Goal: Task Accomplishment & Management: Manage account settings

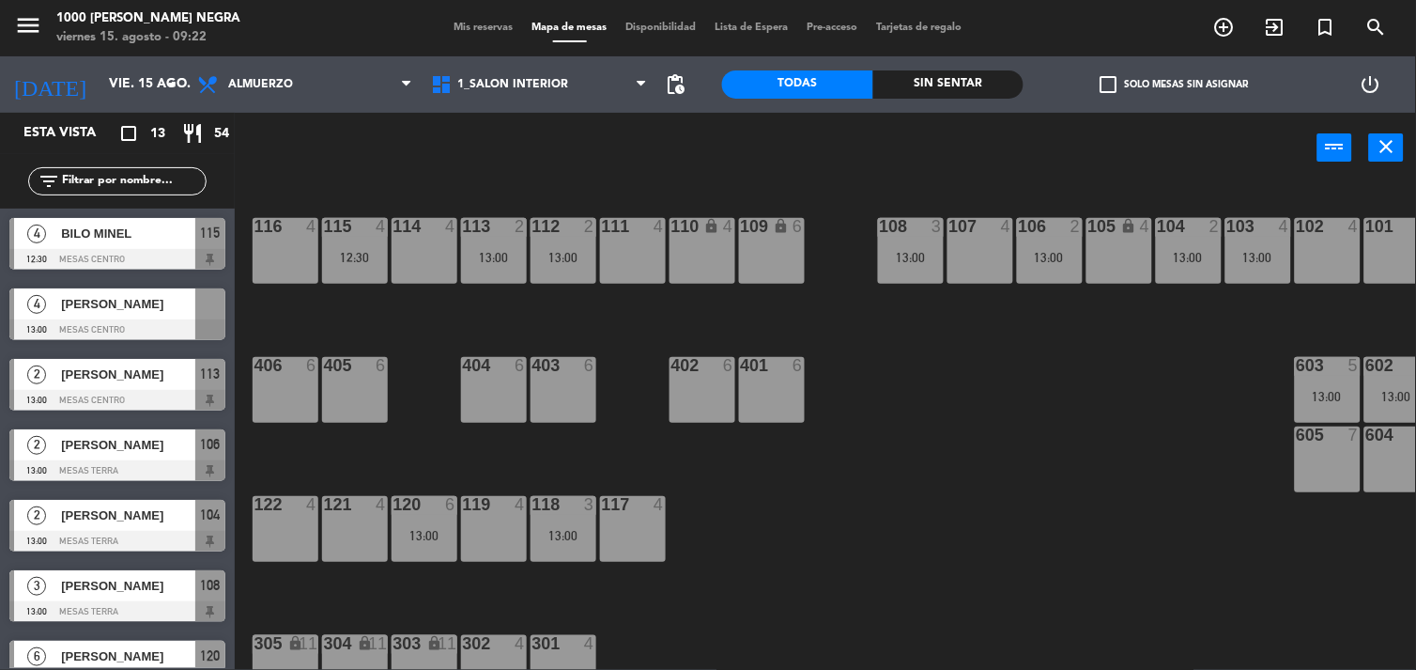
click at [287, 154] on div "power_input close" at bounding box center [776, 148] width 1083 height 71
click at [172, 81] on icon "arrow_drop_down" at bounding box center [172, 84] width 23 height 23
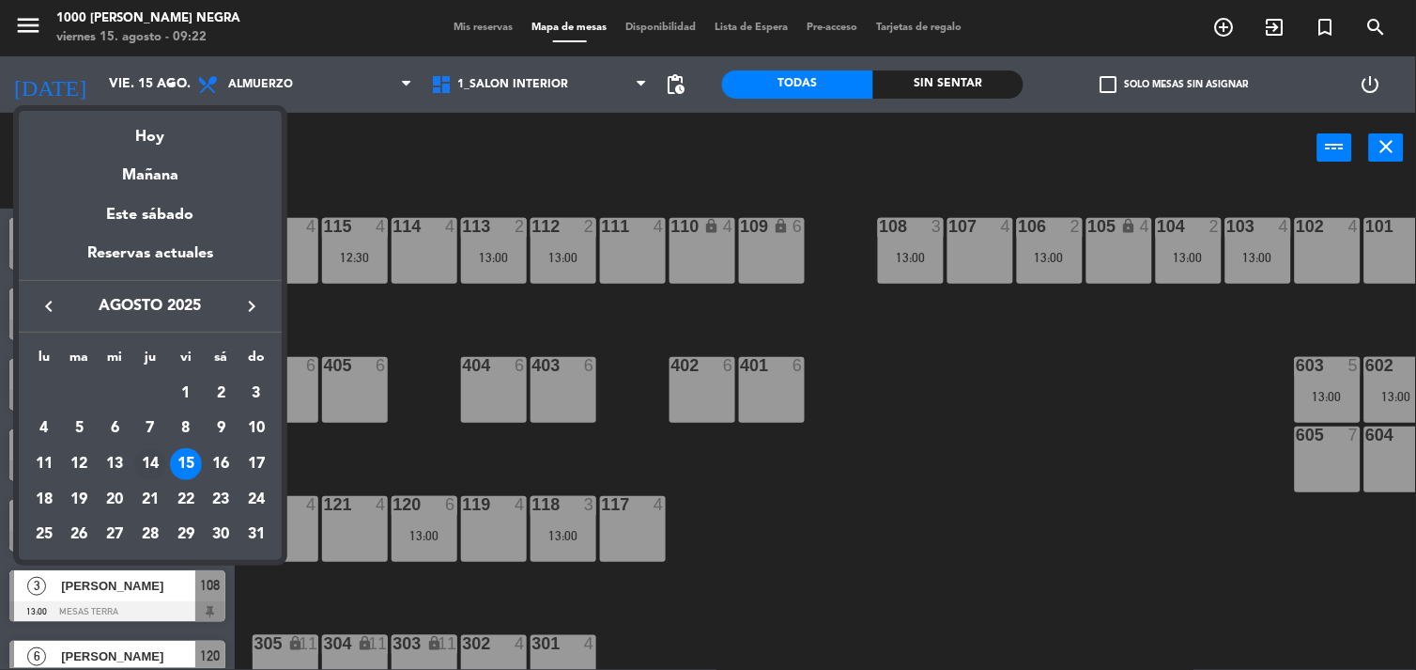
click at [151, 463] on div "14" at bounding box center [150, 464] width 32 height 32
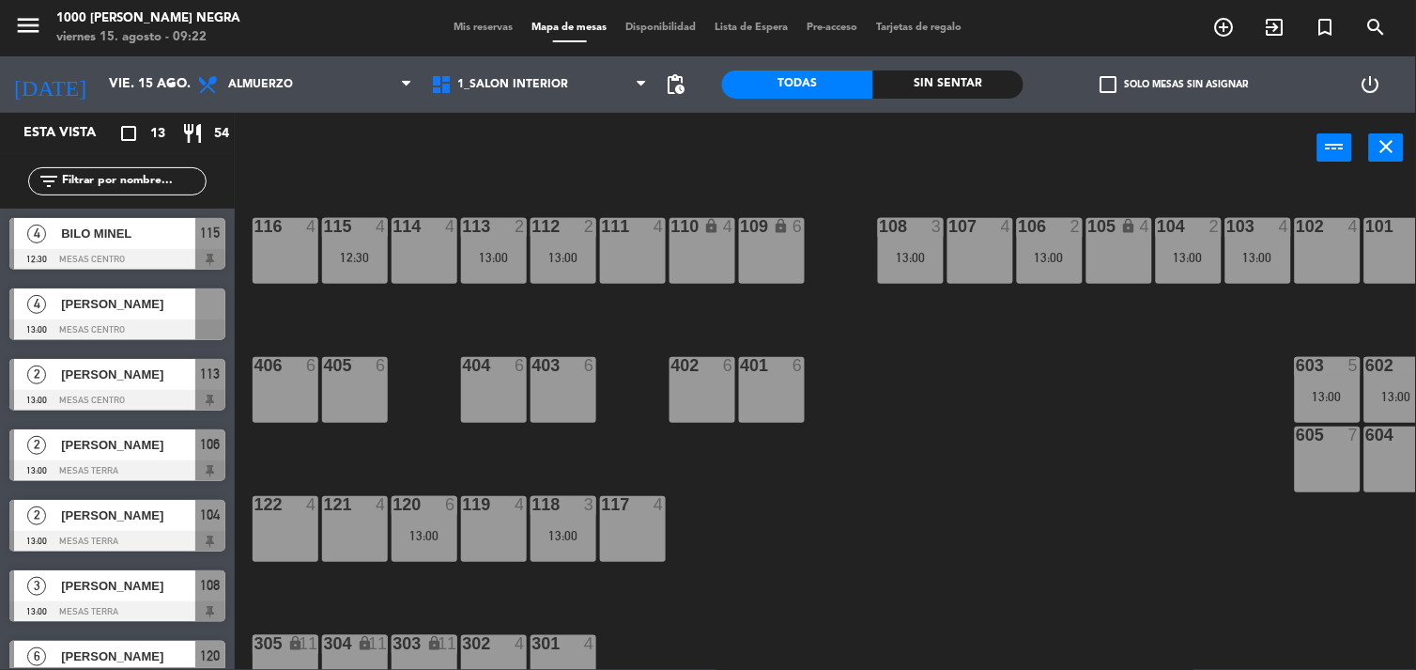
type input "jue. 14 ago."
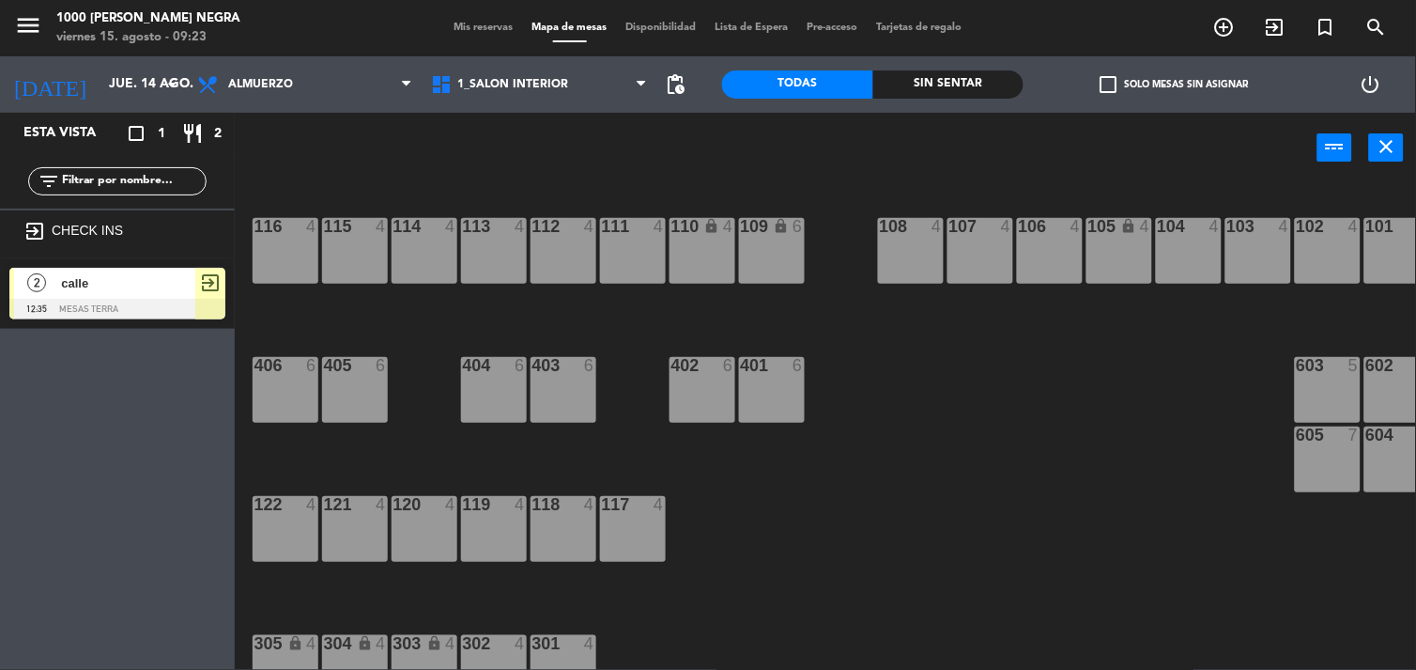
click at [456, 25] on span "Mis reservas" at bounding box center [484, 28] width 78 height 10
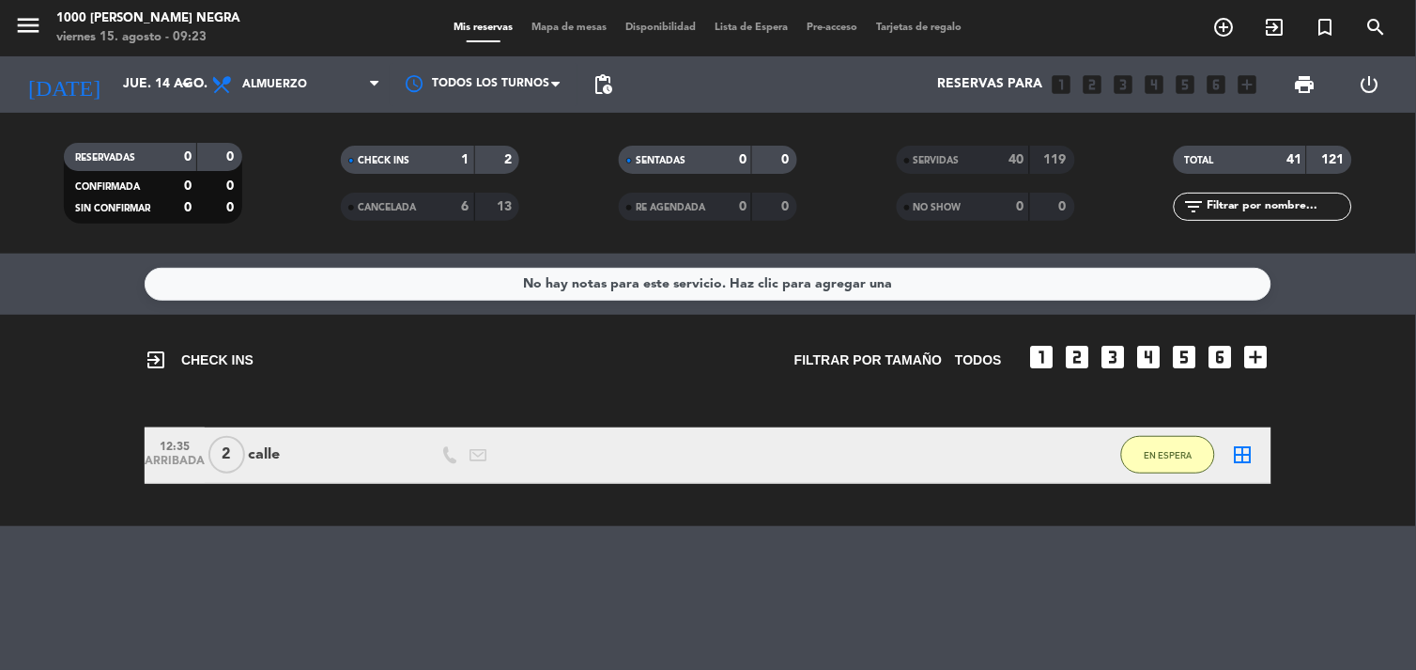
click at [343, 107] on div "Todos los servicios Almuerzo Cena Almuerzo Todos los servicios Almuerzo Cena" at bounding box center [296, 84] width 188 height 56
click at [380, 95] on span "Almuerzo" at bounding box center [296, 84] width 188 height 41
click at [286, 205] on div "menu 1000 [PERSON_NAME] Negra [DATE] 15. agosto - 09:23 Mis reservas Mapa de me…" at bounding box center [708, 127] width 1416 height 254
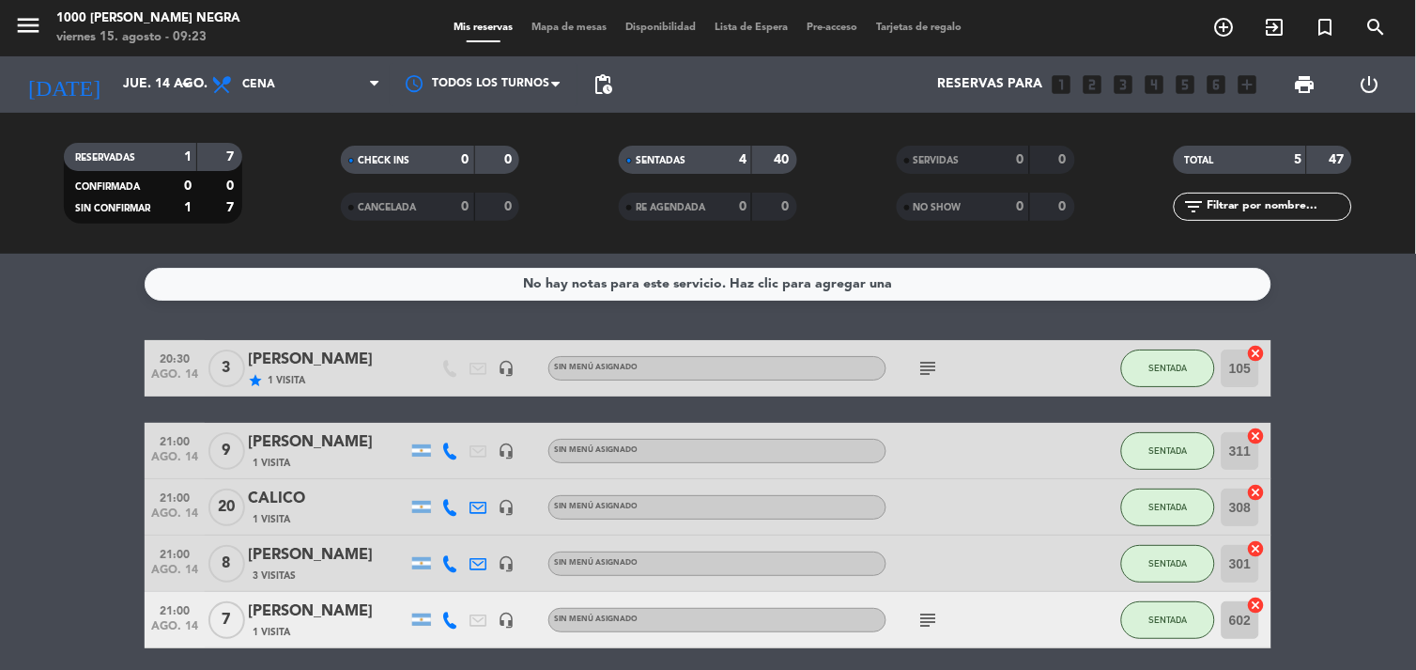
click at [39, 378] on bookings-row "20:30 [DATE] 3 [PERSON_NAME] star 1 Visita headset_mic Sin menú asignado subjec…" at bounding box center [708, 494] width 1416 height 308
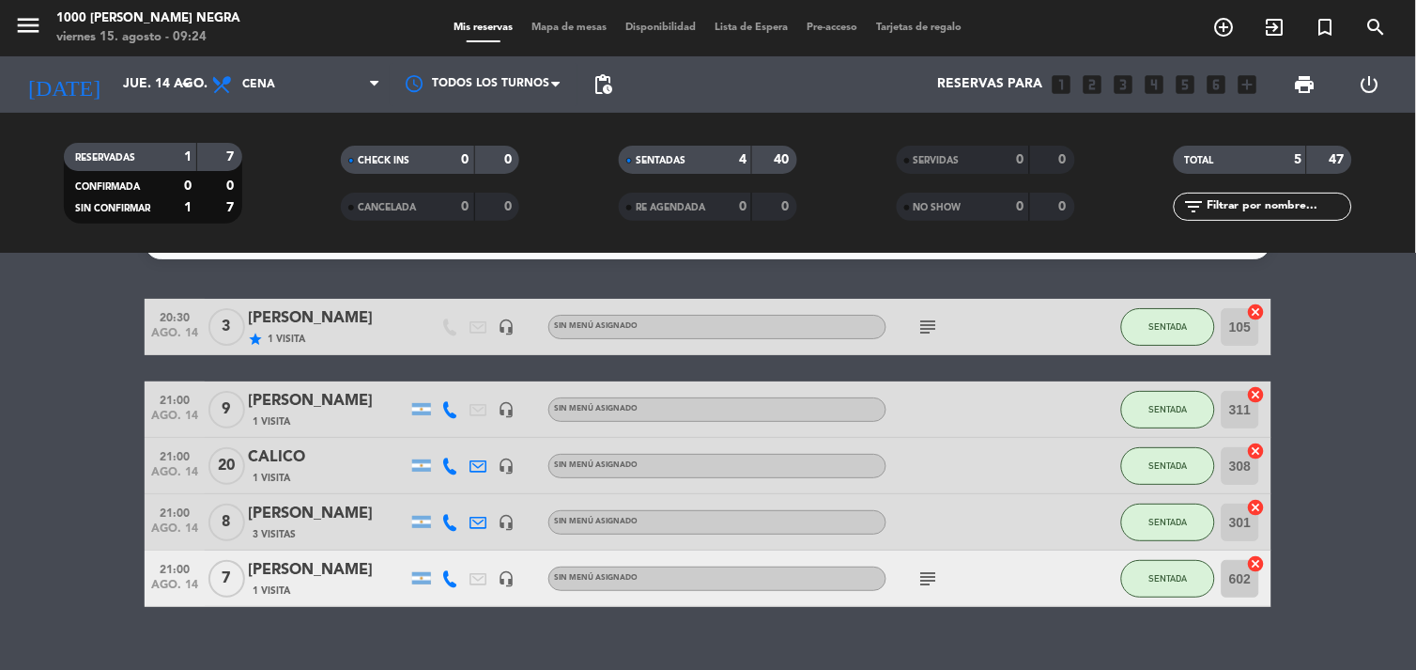
scroll to position [71, 0]
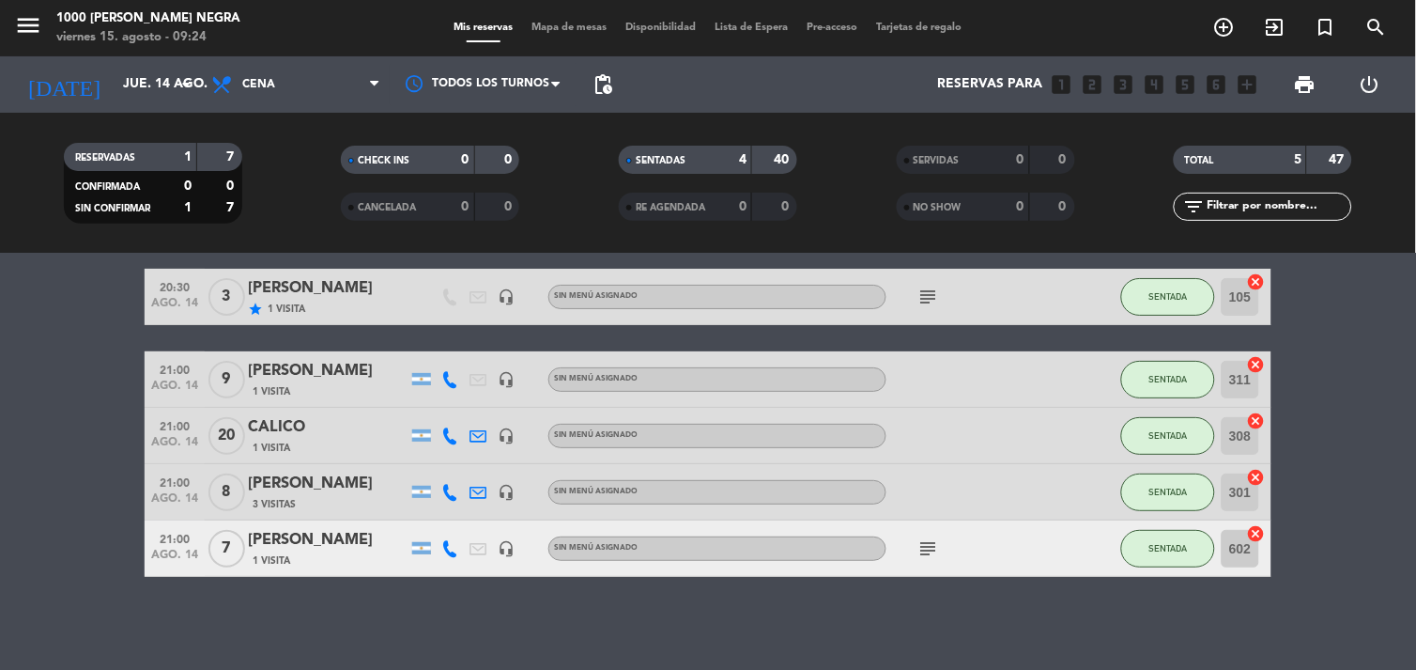
click at [291, 423] on div "CALICO" at bounding box center [328, 427] width 160 height 24
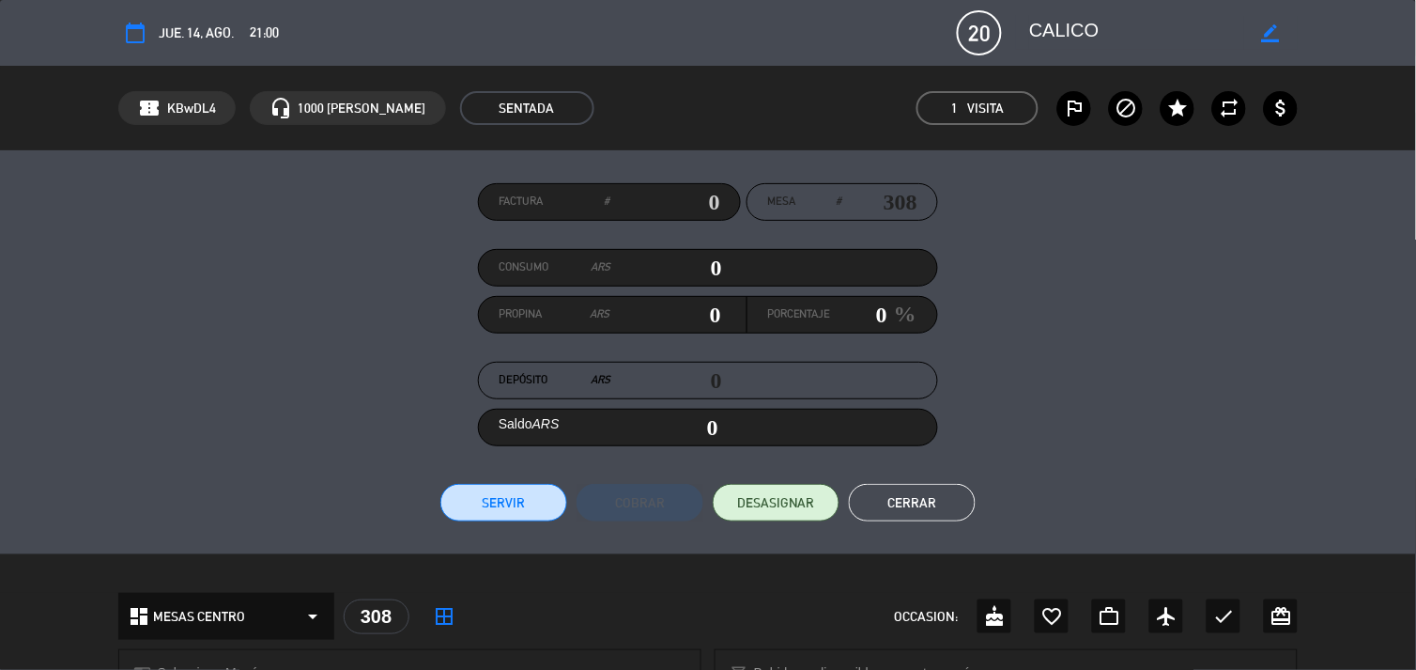
click at [297, 468] on div "Factura # Mesa # 308 Consumo ARS 0 Propina ARS 0 Porcentaje 0 % Depósito ARS 0 …" at bounding box center [708, 352] width 1181 height 338
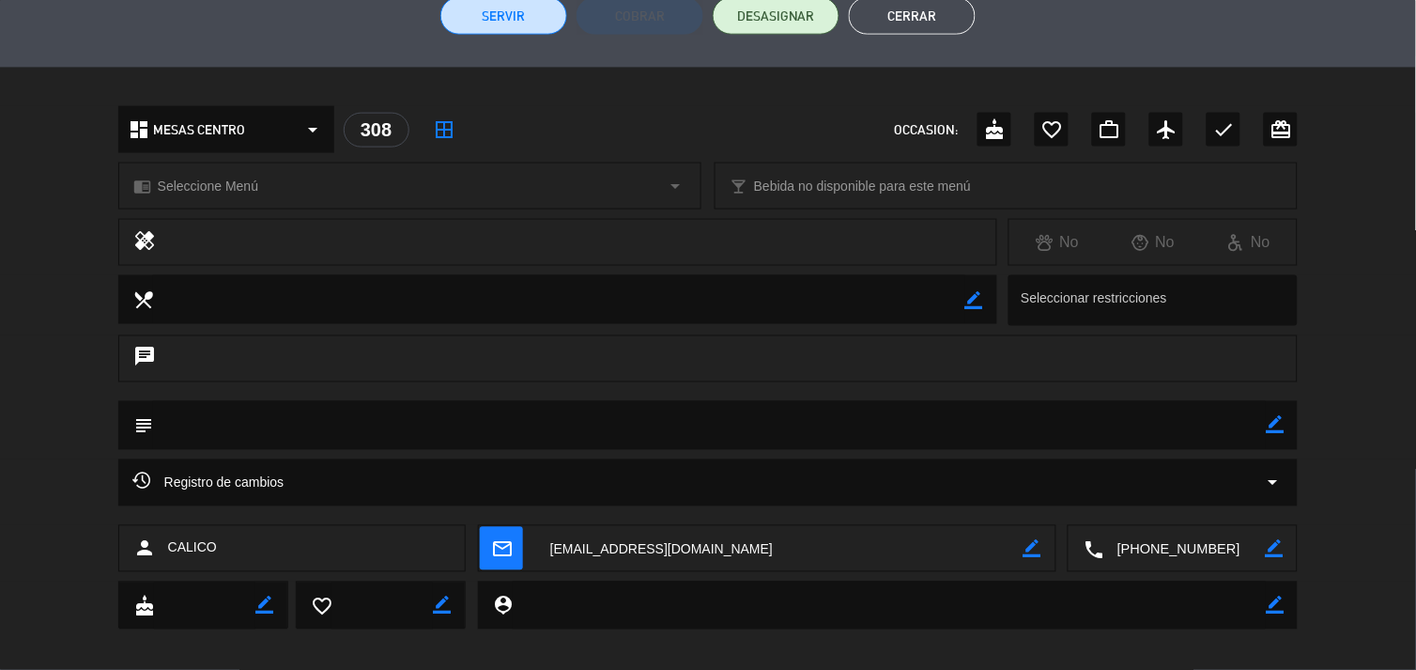
scroll to position [502, 0]
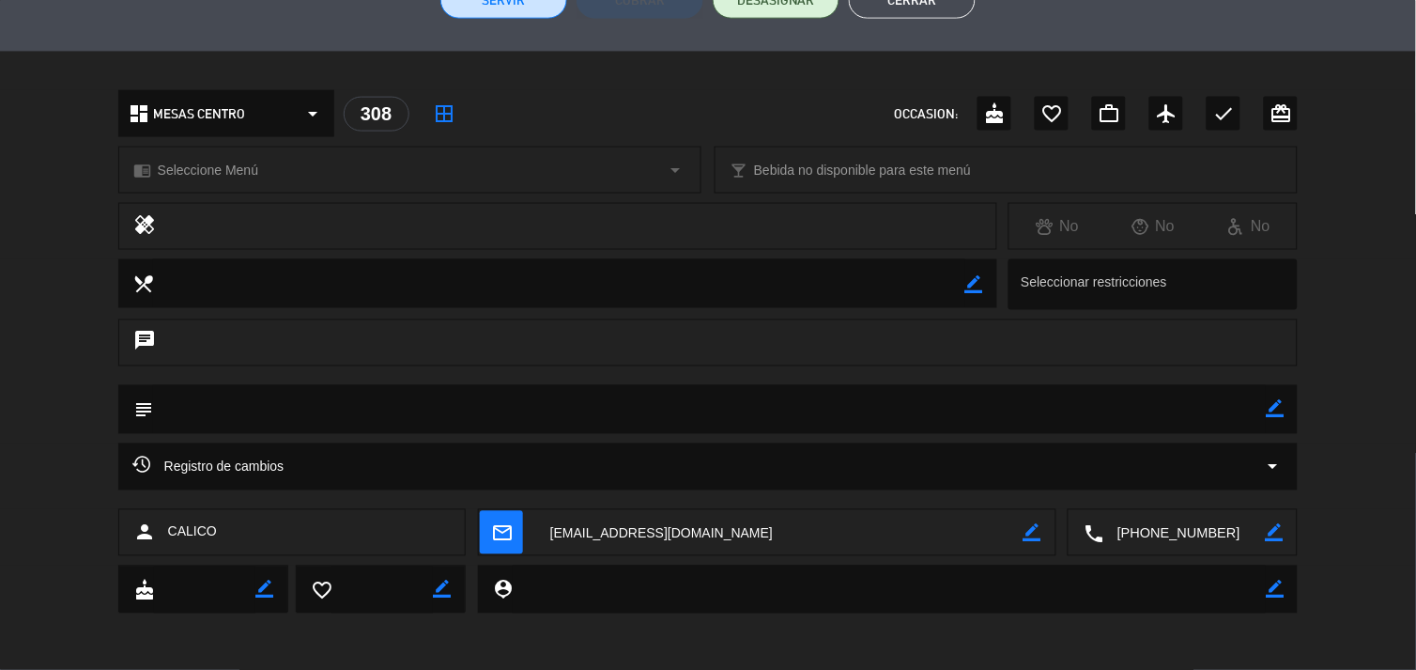
click at [1271, 466] on icon "arrow_drop_down" at bounding box center [1272, 467] width 23 height 23
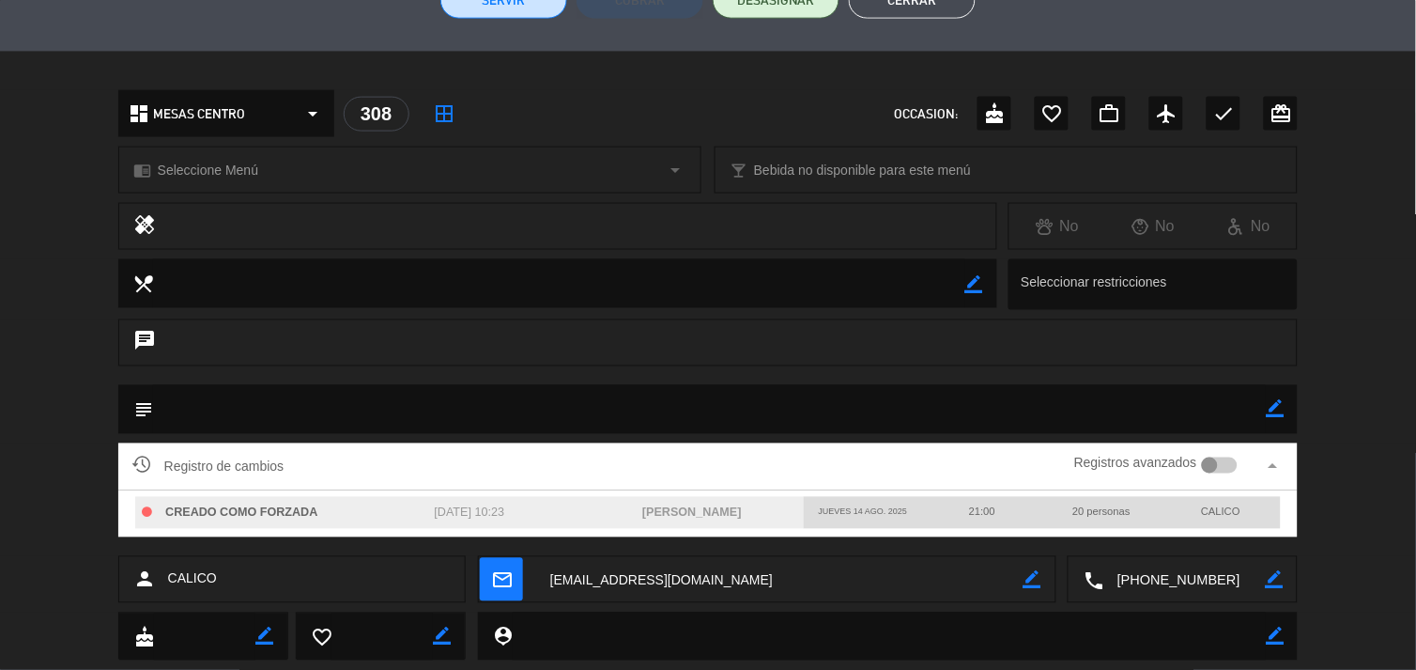
click at [1358, 421] on div "subject border_color" at bounding box center [708, 414] width 1416 height 58
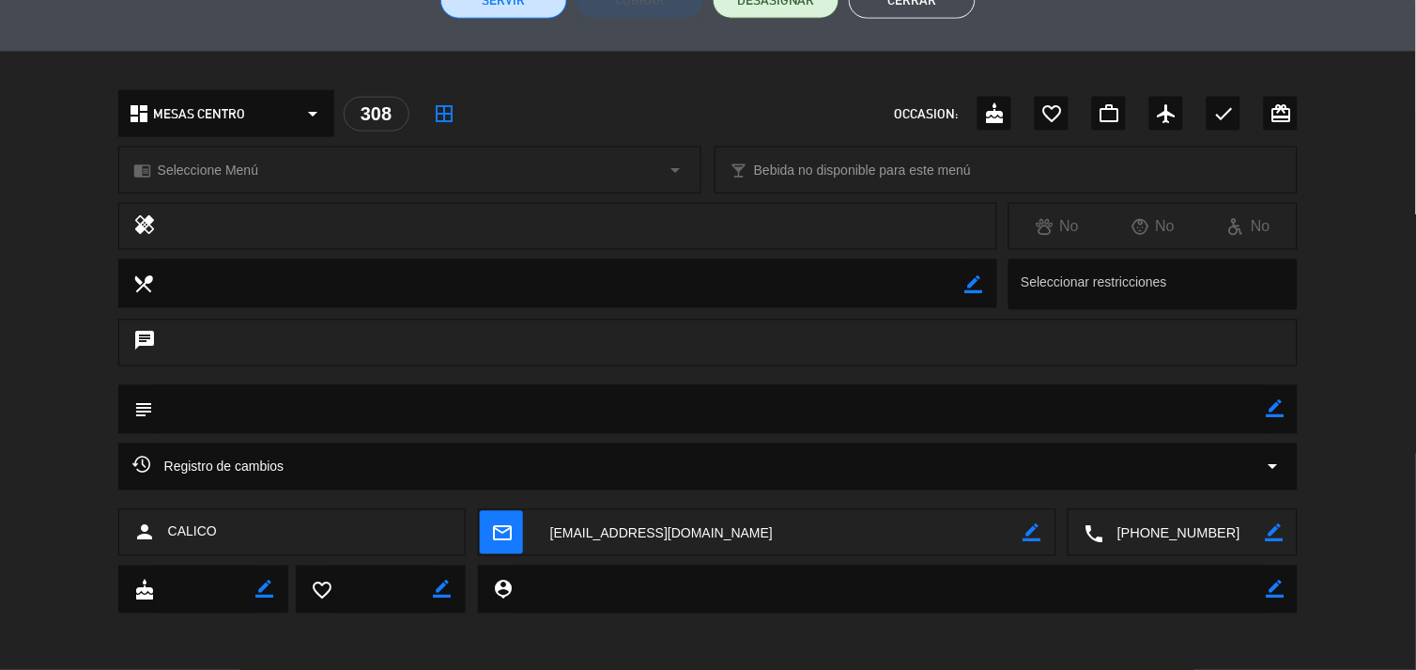
click at [1274, 471] on icon "arrow_drop_down" at bounding box center [1272, 467] width 23 height 23
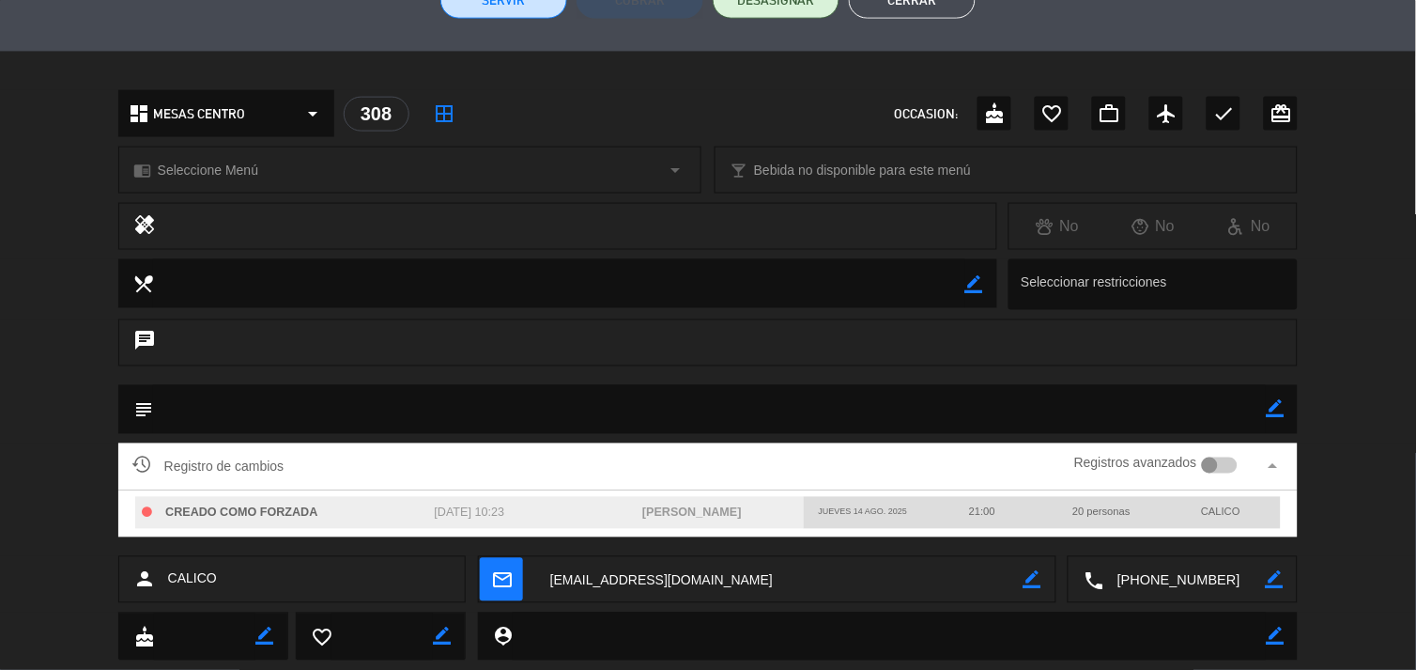
click at [1341, 453] on div "Registro de cambios Registros avanzados arrow_drop_up CREADO COMO FORZADA [DATE…" at bounding box center [708, 499] width 1416 height 113
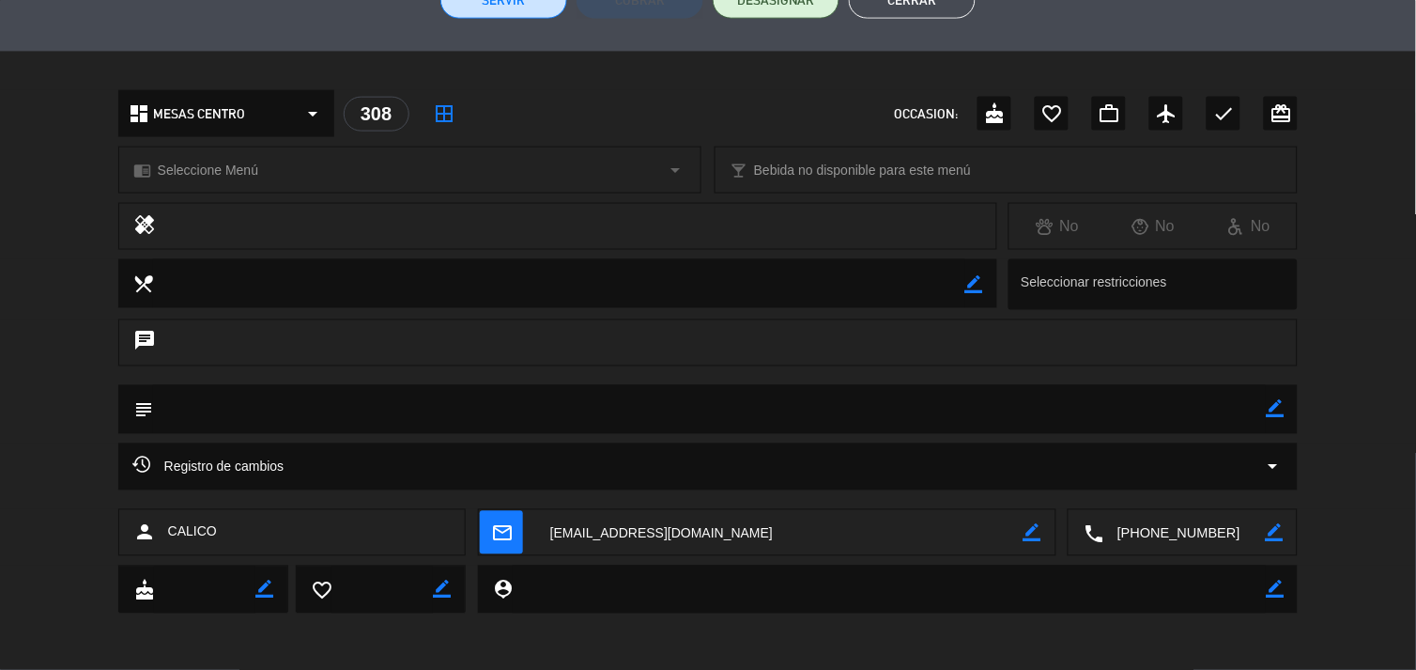
click at [1338, 238] on div "healing No No No" at bounding box center [708, 231] width 1416 height 56
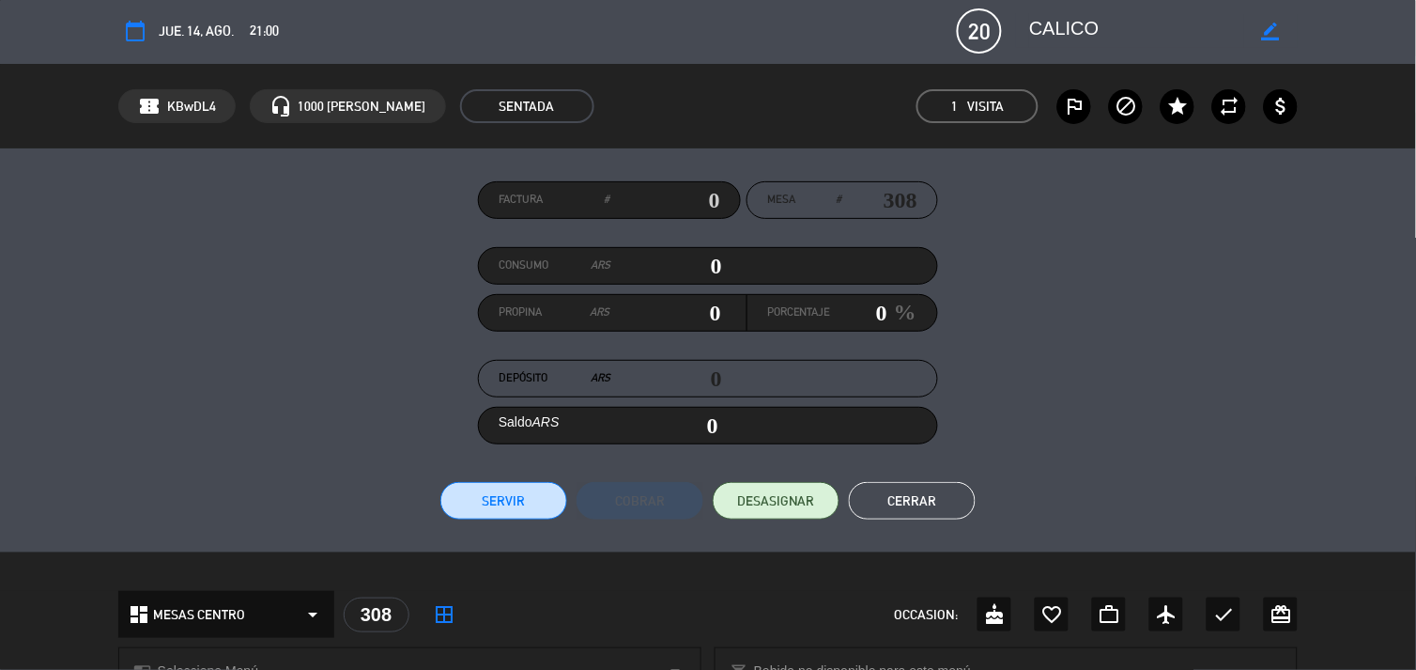
scroll to position [0, 0]
click at [1175, 315] on div "Factura # Mesa # 308 Consumo ARS 0 Propina ARS 0 Porcentaje 0 % Depósito ARS 0 …" at bounding box center [708, 352] width 1181 height 338
click at [1198, 448] on div "Factura # Mesa # 308 Consumo ARS 0 Propina ARS 0 Porcentaje 0 % Depósito ARS 0 …" at bounding box center [708, 352] width 1181 height 338
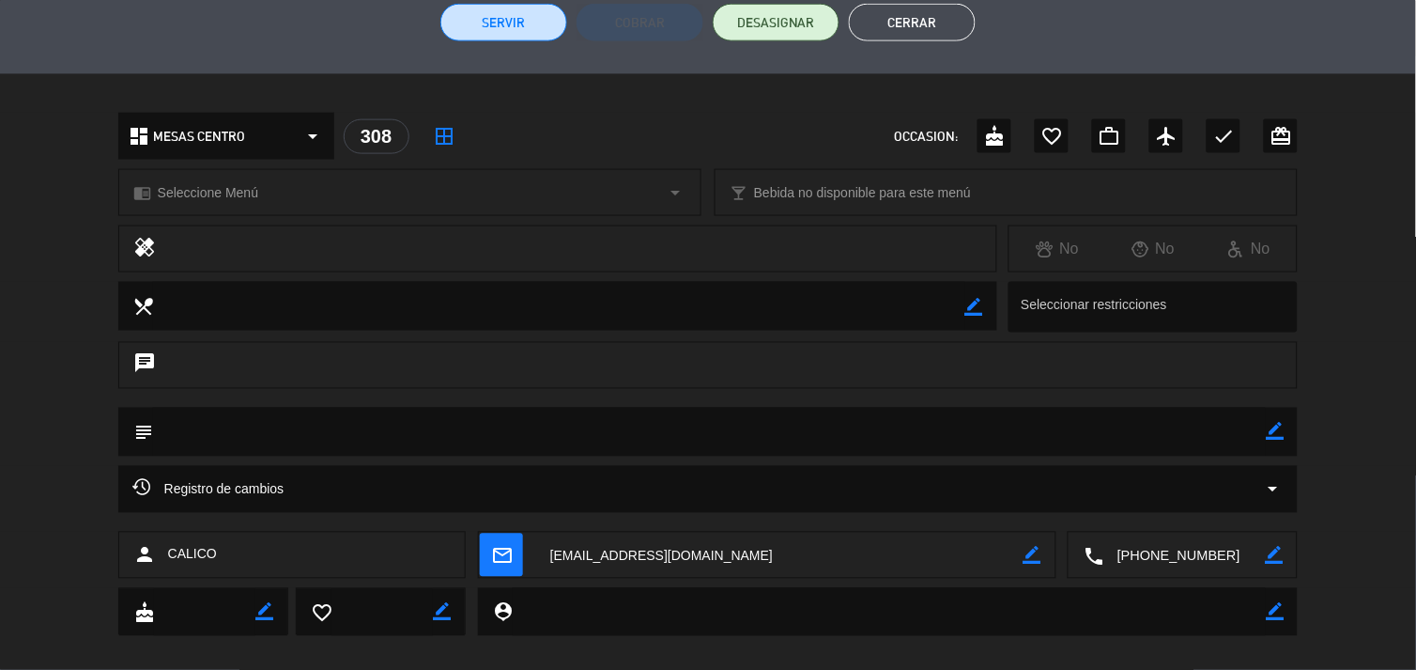
scroll to position [501, 0]
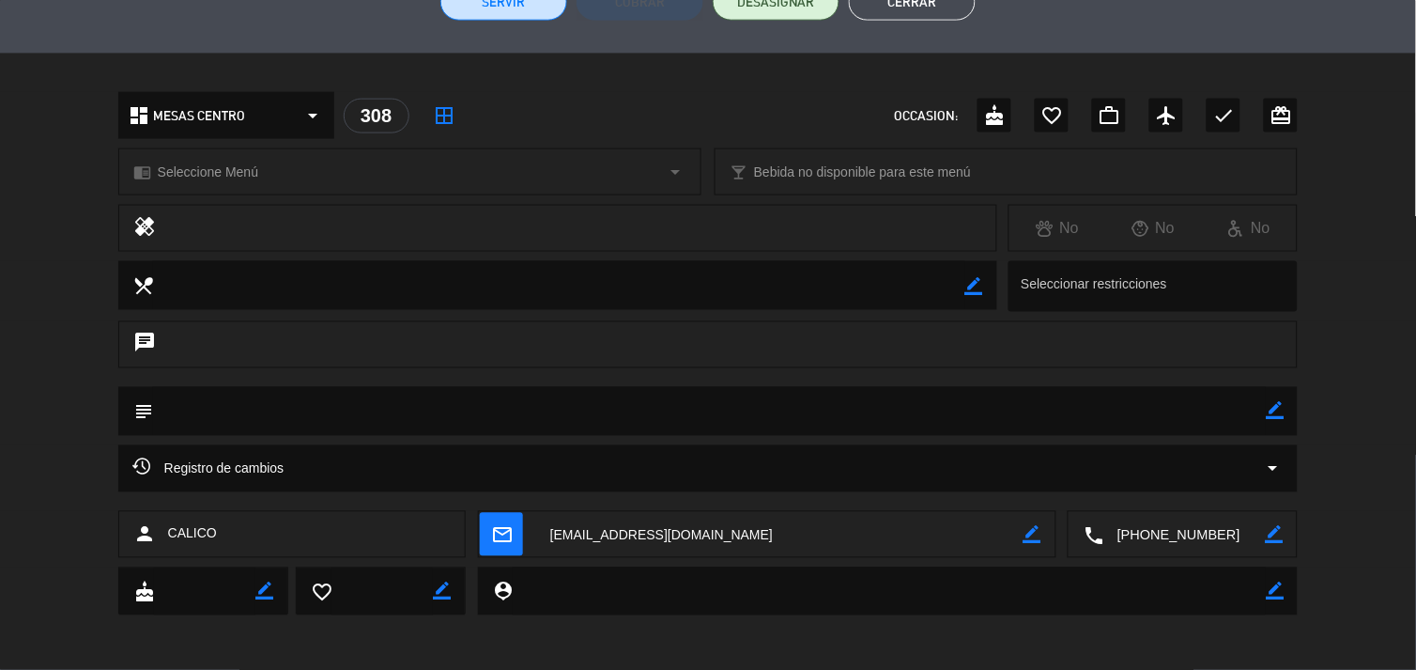
click at [1268, 467] on icon "arrow_drop_down" at bounding box center [1272, 468] width 23 height 23
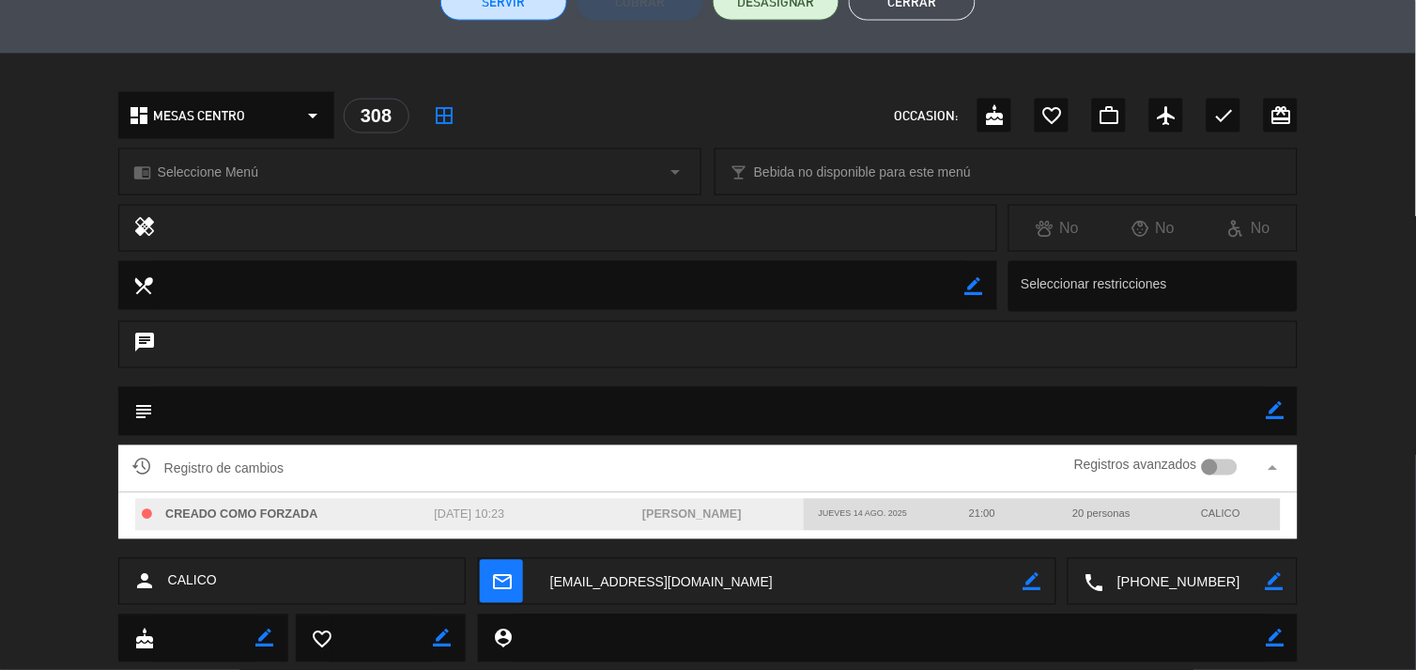
click at [956, 4] on button "Cerrar" at bounding box center [912, 2] width 127 height 38
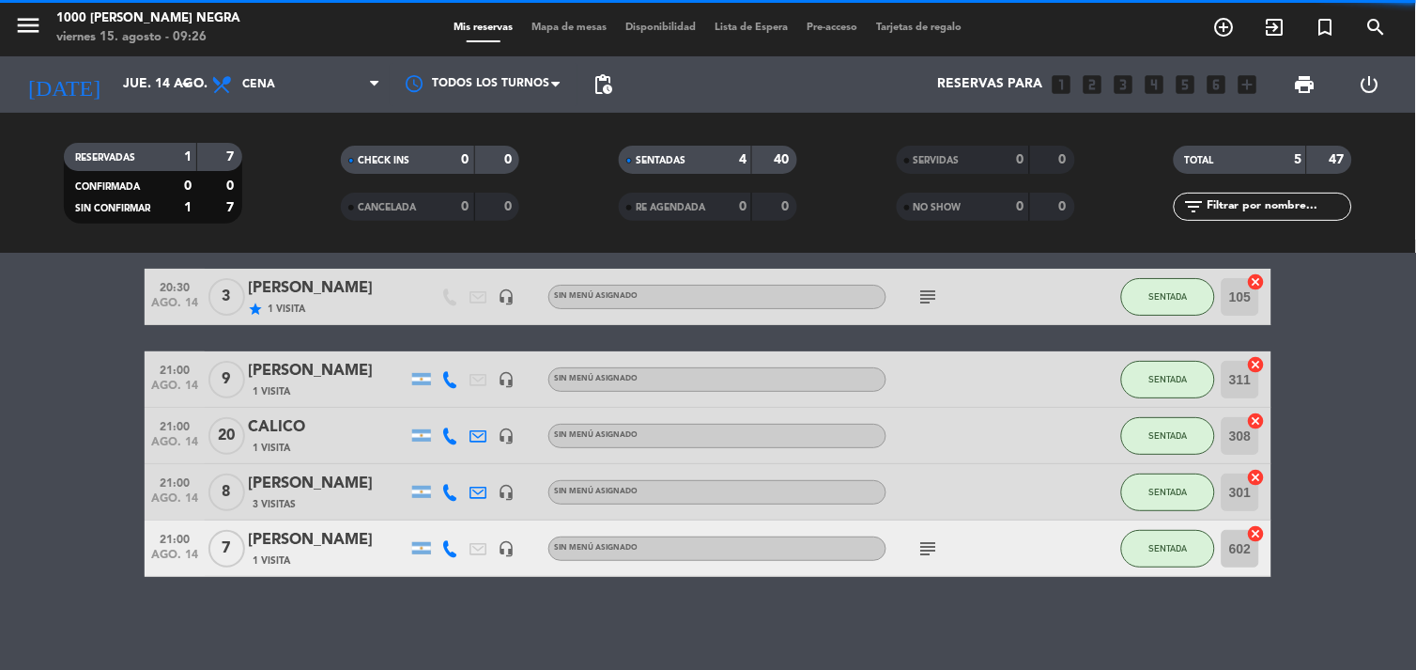
click at [53, 389] on bookings-row "20:30 [DATE] 3 [PERSON_NAME] star 1 Visita headset_mic Sin menú asignado subjec…" at bounding box center [708, 423] width 1416 height 308
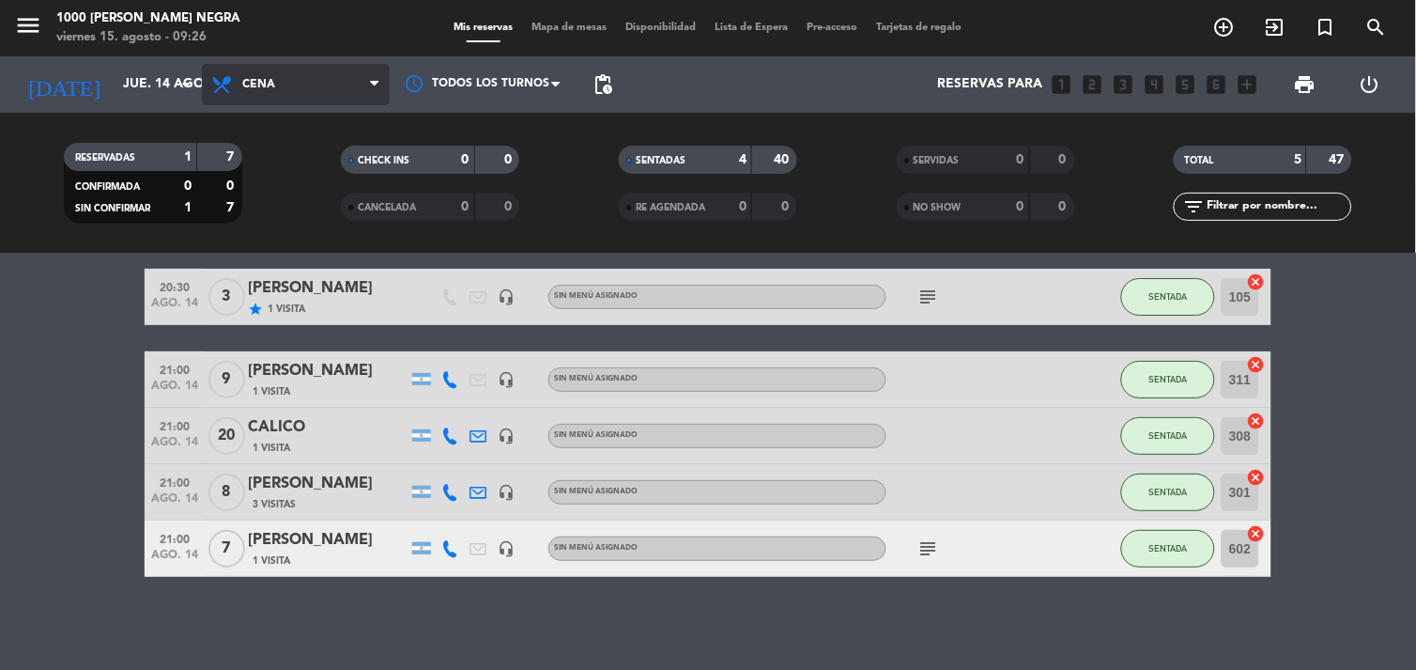
click at [269, 90] on span "Cena" at bounding box center [258, 84] width 33 height 13
click at [277, 165] on div "menu 1000 [PERSON_NAME] Negra [DATE] 15. agosto - 09:26 Mis reservas Mapa de me…" at bounding box center [708, 127] width 1416 height 254
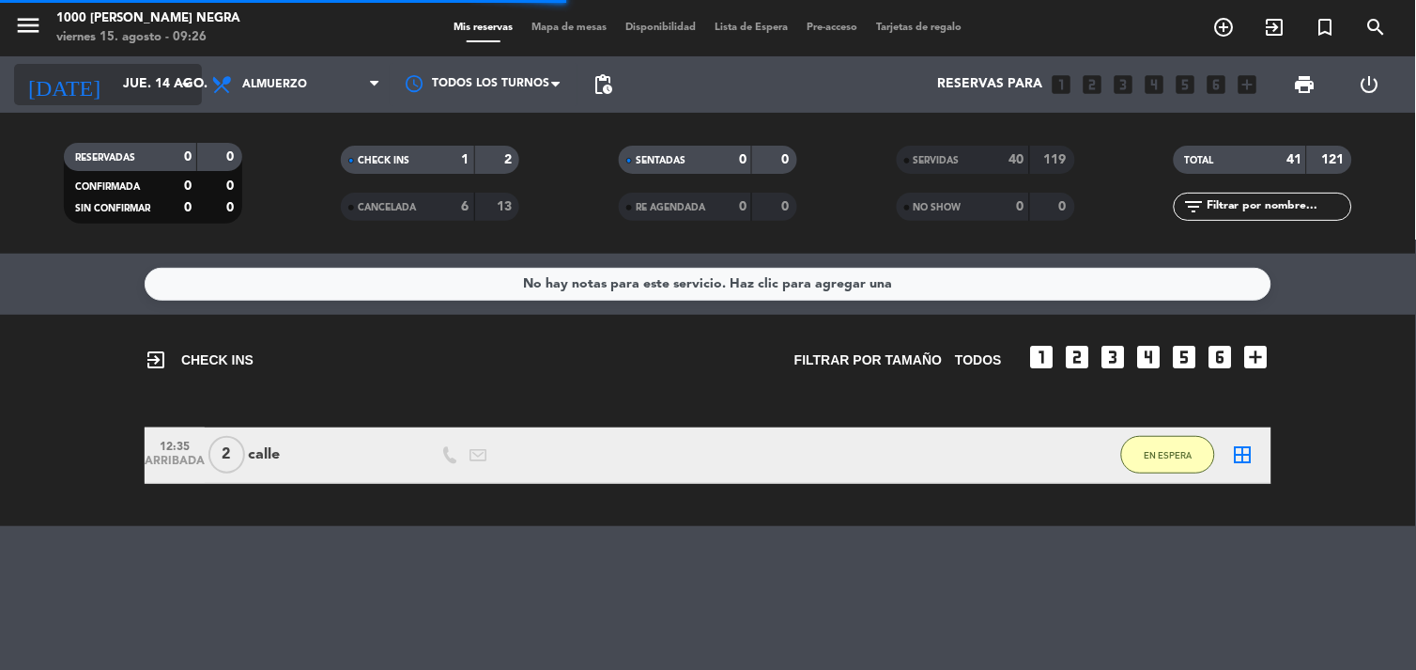
scroll to position [0, 0]
click at [177, 81] on icon "arrow_drop_down" at bounding box center [186, 84] width 23 height 23
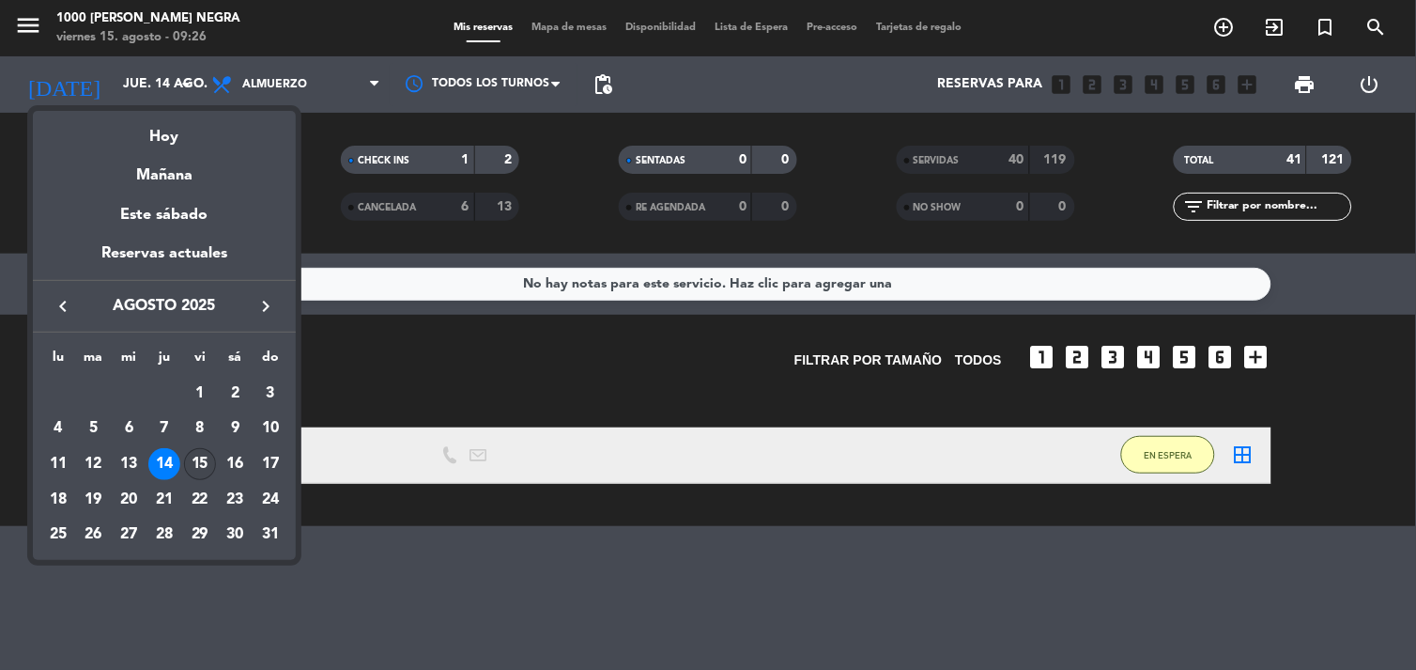
click at [193, 462] on div "15" at bounding box center [200, 464] width 32 height 32
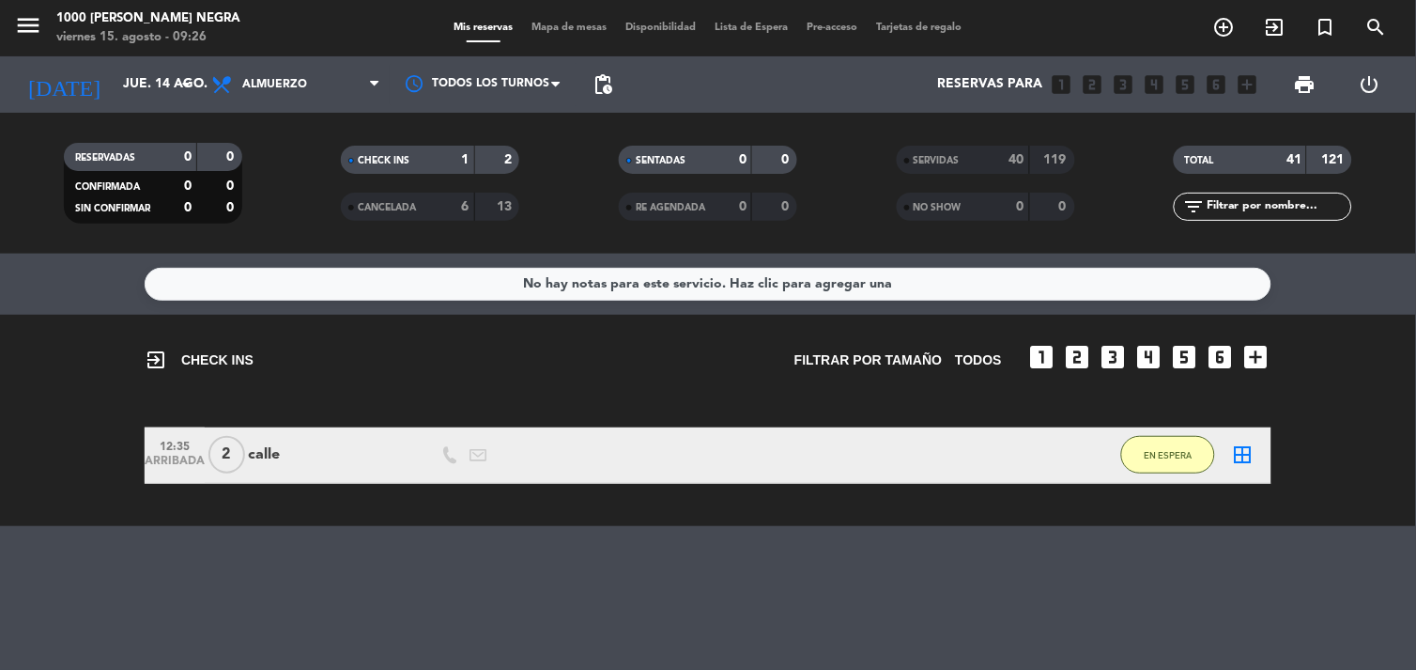
type input "vie. 15 ago."
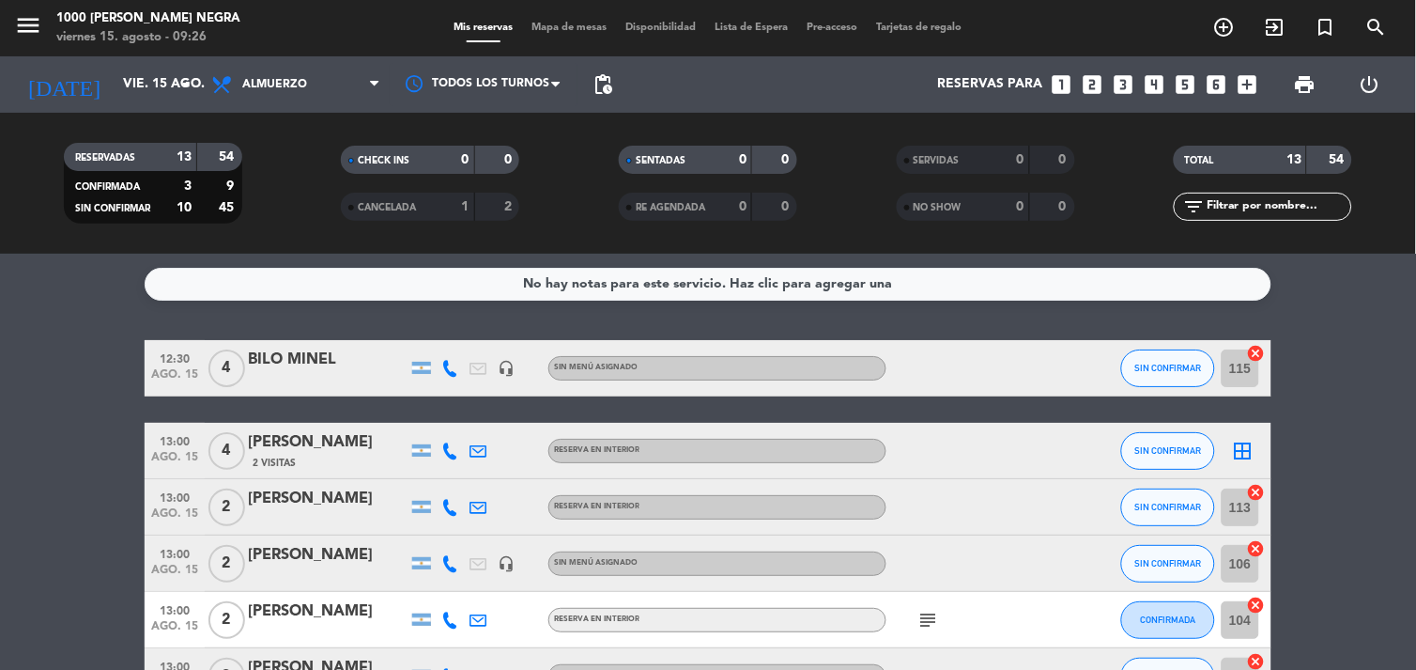
click at [364, 92] on span "Almuerzo" at bounding box center [296, 84] width 188 height 41
click at [319, 212] on div "menu 1000 [PERSON_NAME] Negra [DATE] 15. agosto - 09:27 Mis reservas Mapa de me…" at bounding box center [708, 127] width 1416 height 254
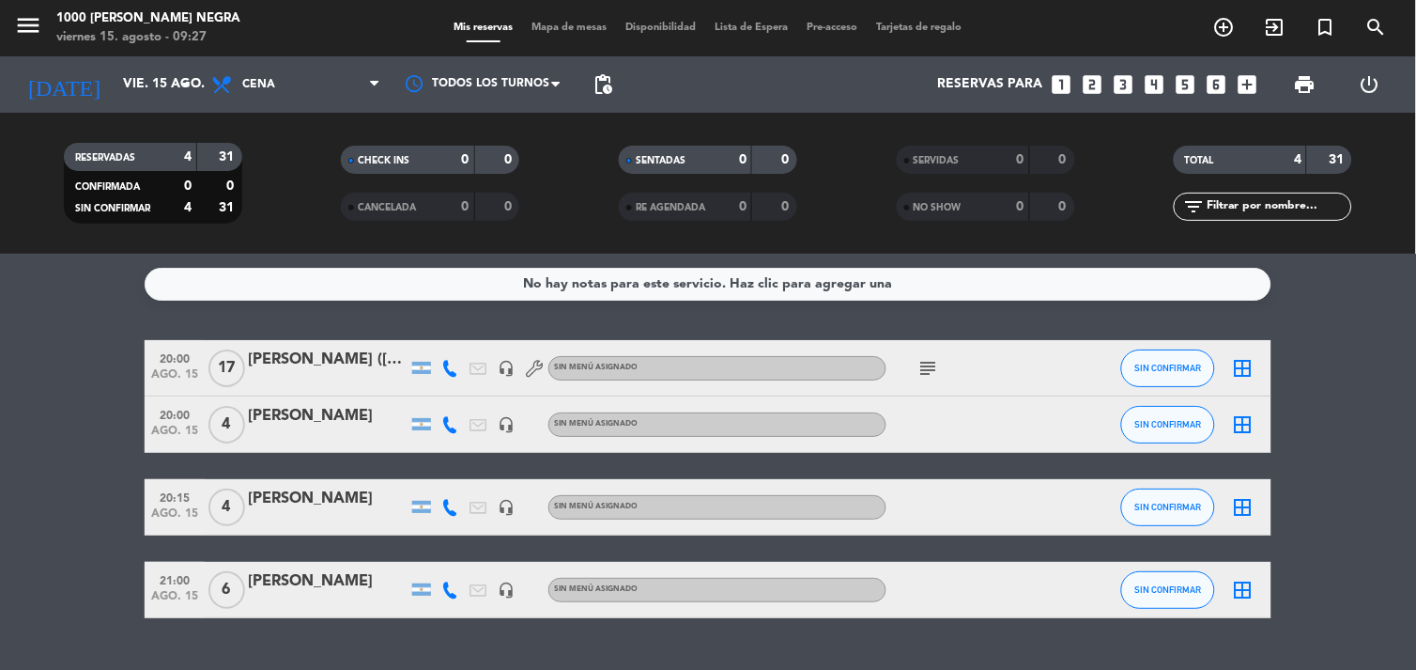
click at [342, 357] on div "[PERSON_NAME] ([PERSON_NAME])" at bounding box center [328, 360] width 160 height 24
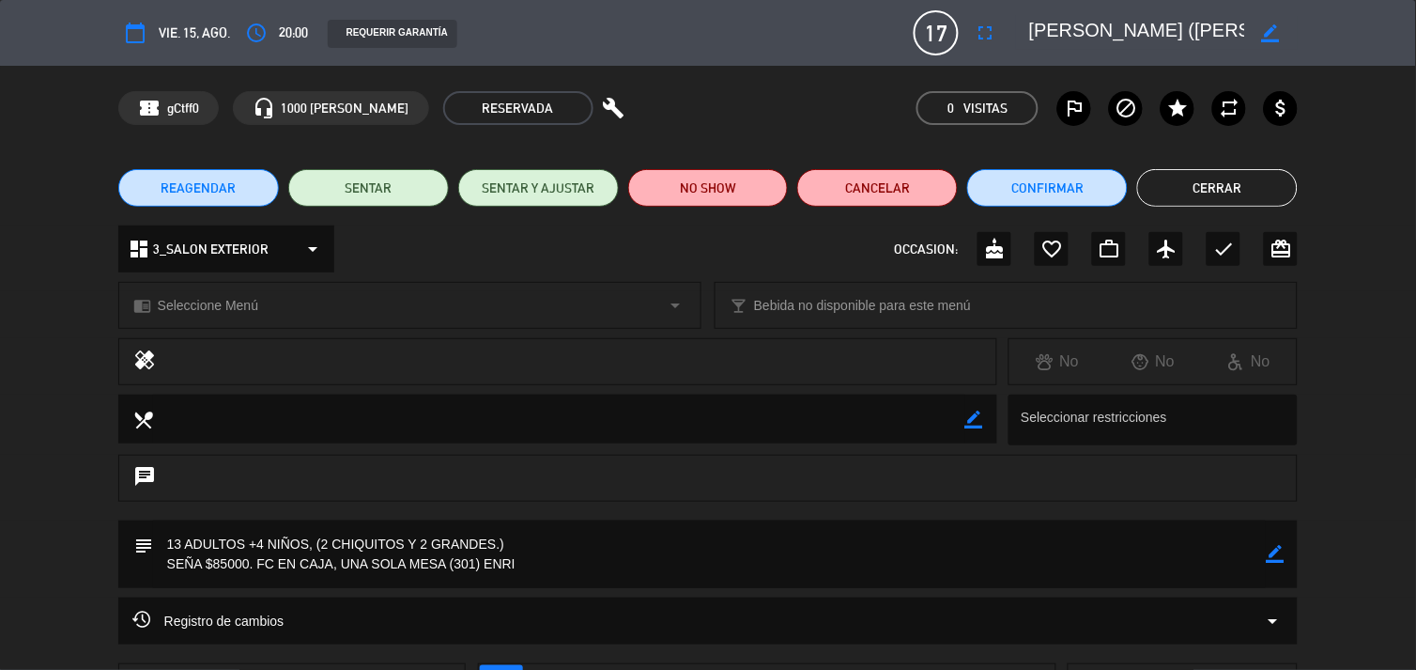
click at [1174, 176] on button "Cerrar" at bounding box center [1217, 188] width 161 height 38
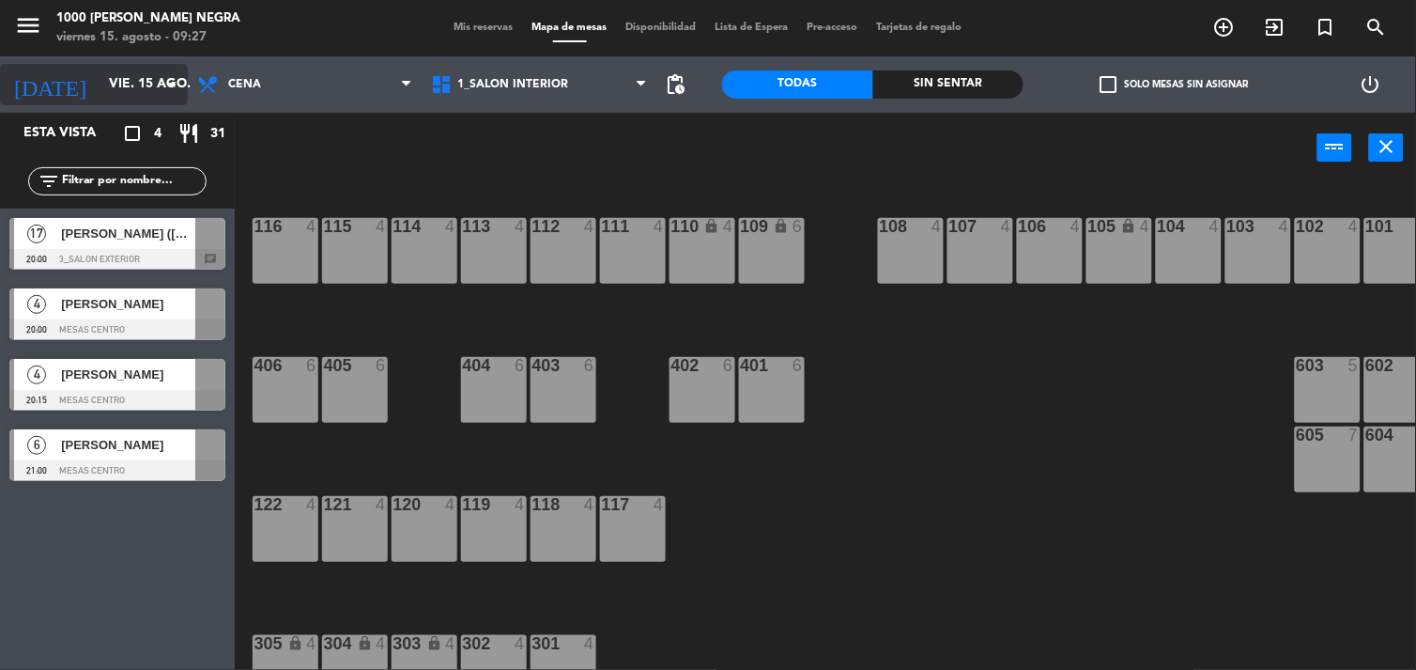
click at [172, 81] on icon "arrow_drop_down" at bounding box center [172, 84] width 23 height 23
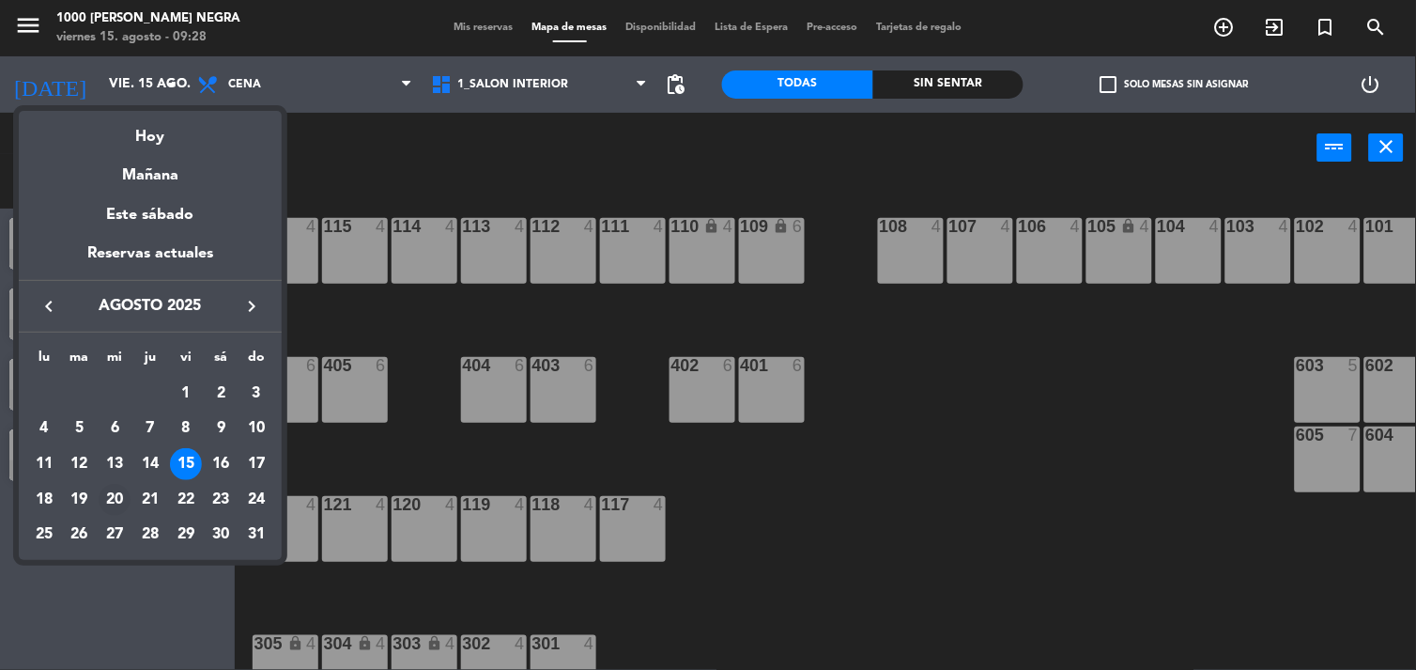
click at [117, 495] on div "20" at bounding box center [115, 500] width 32 height 32
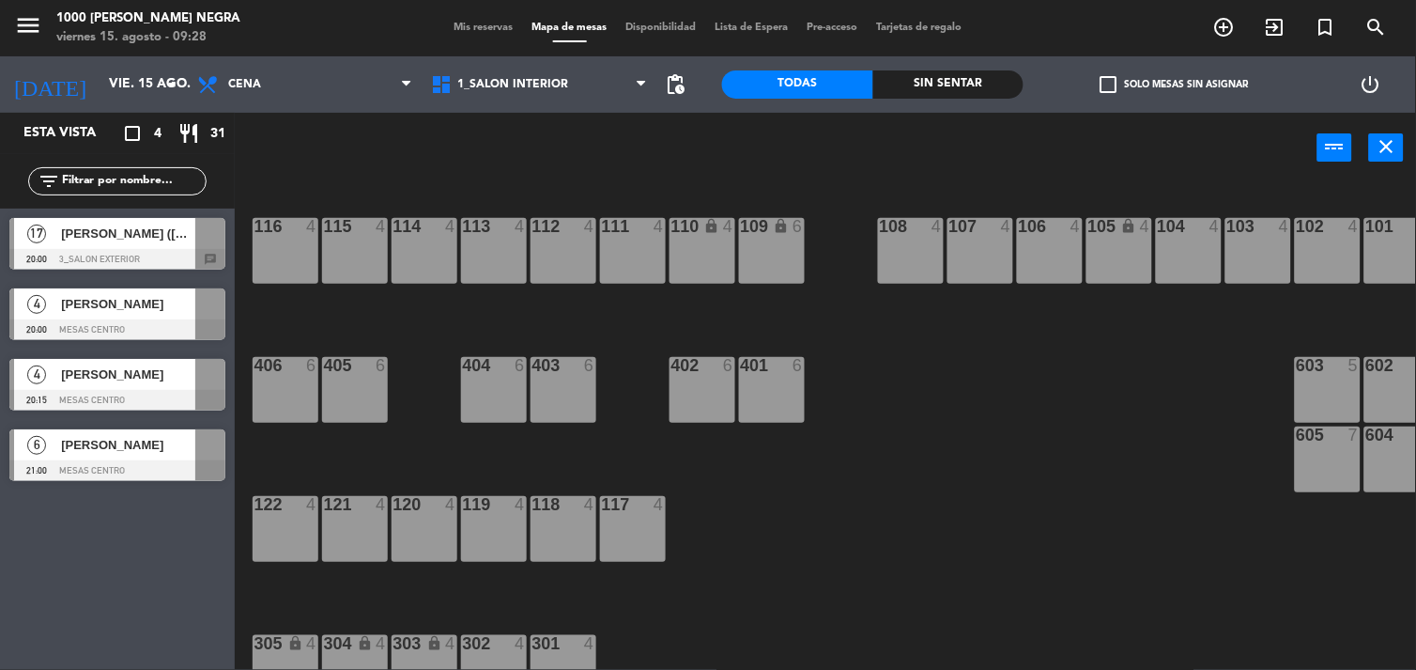
type input "mié. 20 ago."
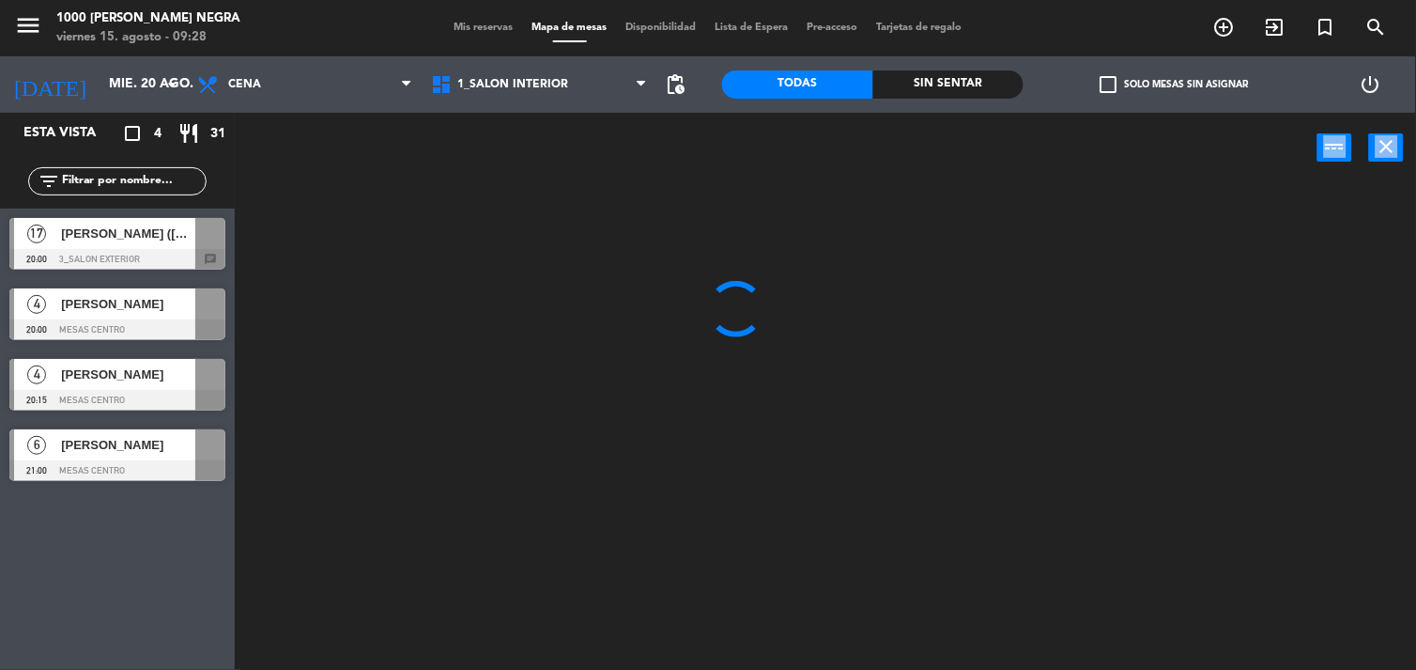
drag, startPoint x: 117, startPoint y: 495, endPoint x: 295, endPoint y: 319, distance: 249.7
click at [295, 319] on div "Esta vista crop_square 4 restaurant 31 filter_list 17 [PERSON_NAME] ([PERSON_NA…" at bounding box center [708, 392] width 1416 height 558
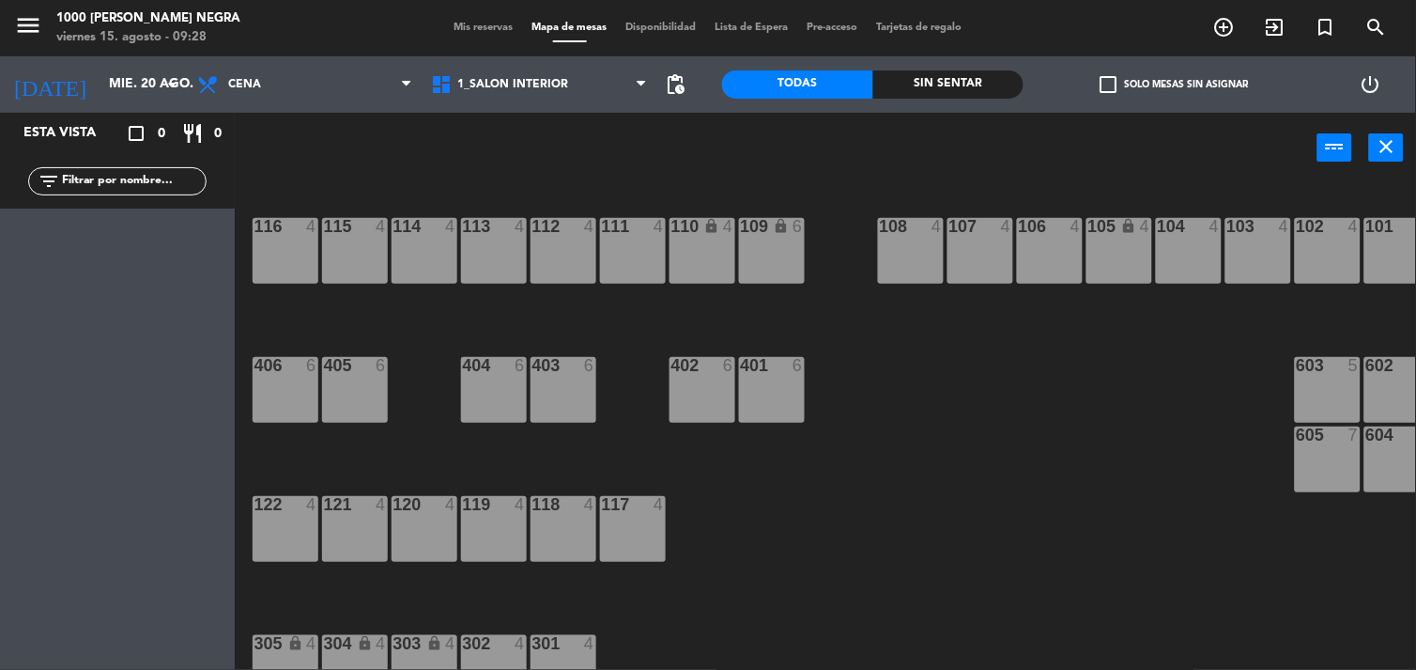
drag, startPoint x: 295, startPoint y: 319, endPoint x: 470, endPoint y: 28, distance: 339.6
click at [470, 28] on span "Mis reservas" at bounding box center [484, 28] width 78 height 10
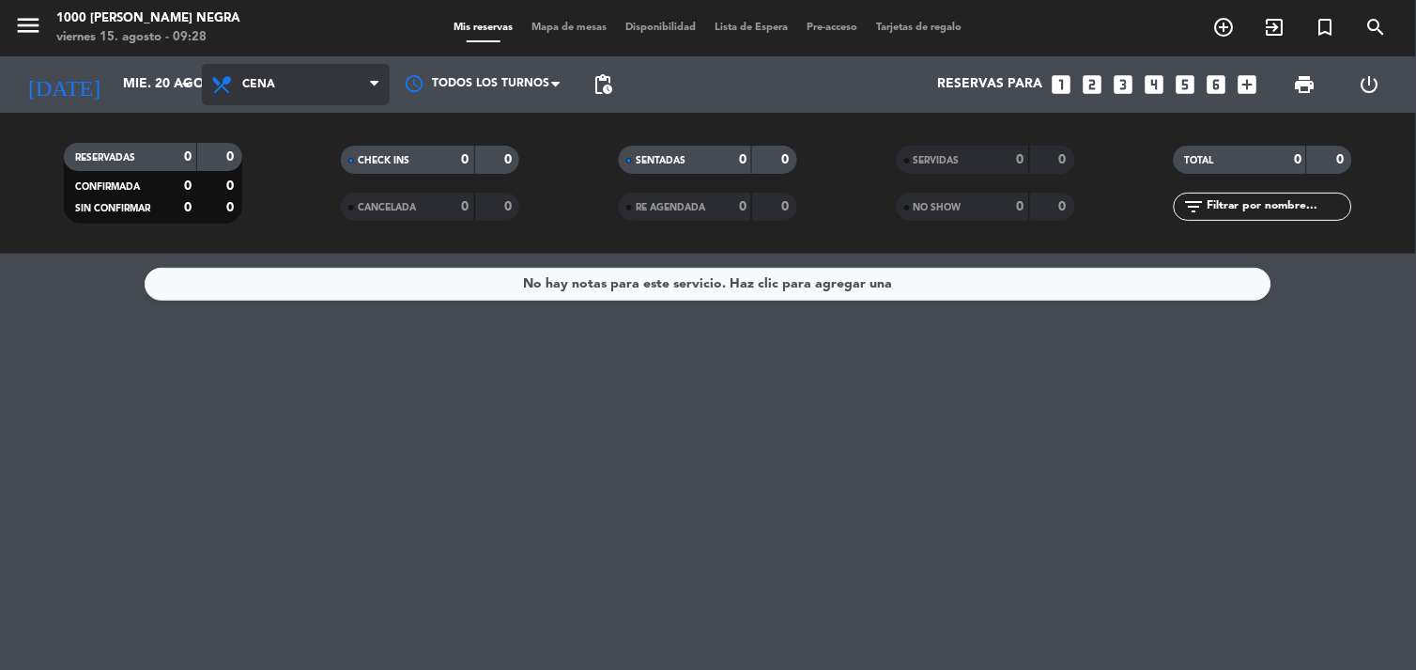
click at [287, 88] on span "Cena" at bounding box center [296, 84] width 188 height 41
click at [301, 163] on div "menu 1000 [PERSON_NAME] Negra [DATE] 15. agosto - 09:28 Mis reservas Mapa de me…" at bounding box center [708, 127] width 1416 height 254
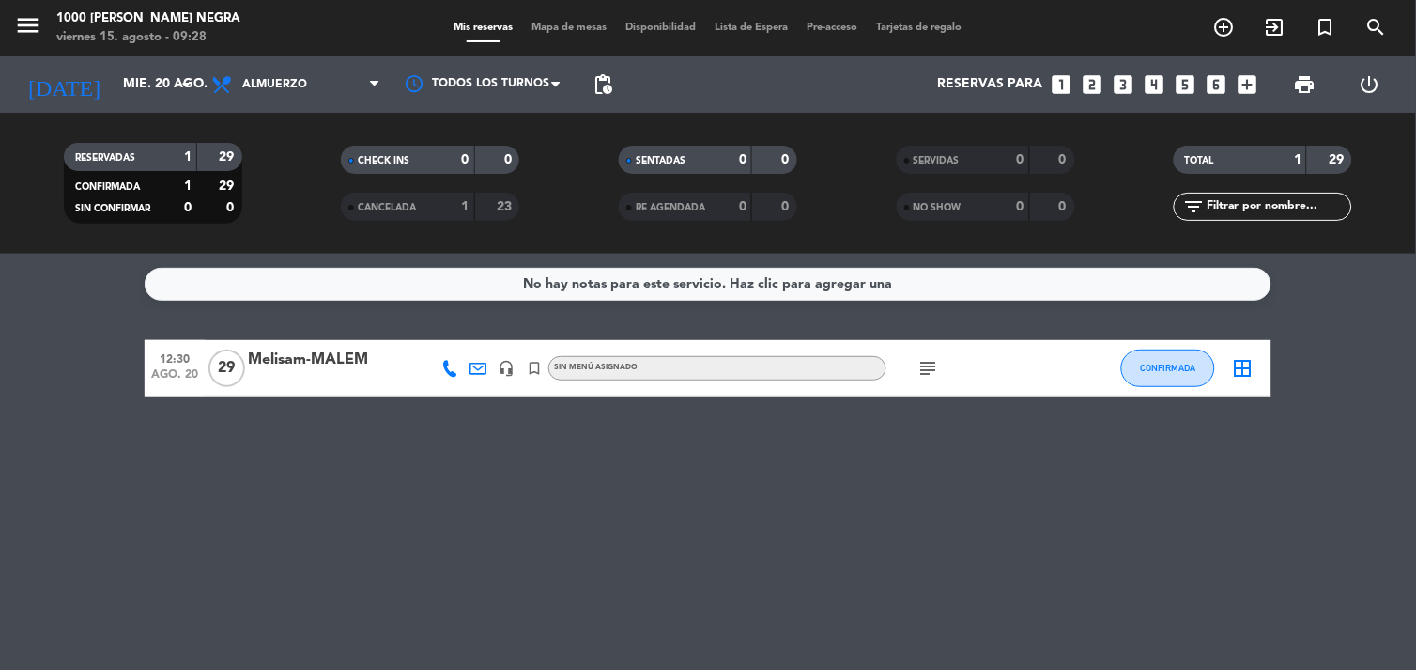
click at [330, 368] on div "Melisam-MALEM" at bounding box center [328, 360] width 160 height 24
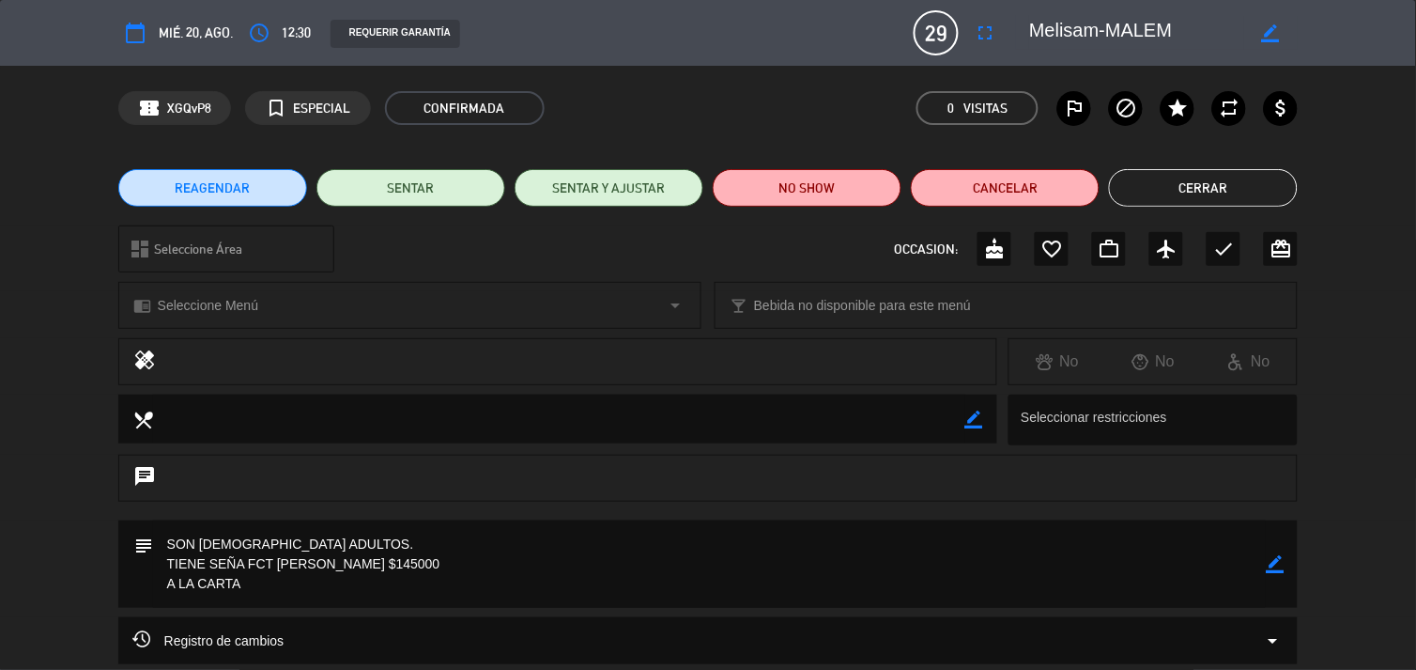
click at [1196, 179] on button "Cerrar" at bounding box center [1203, 188] width 189 height 38
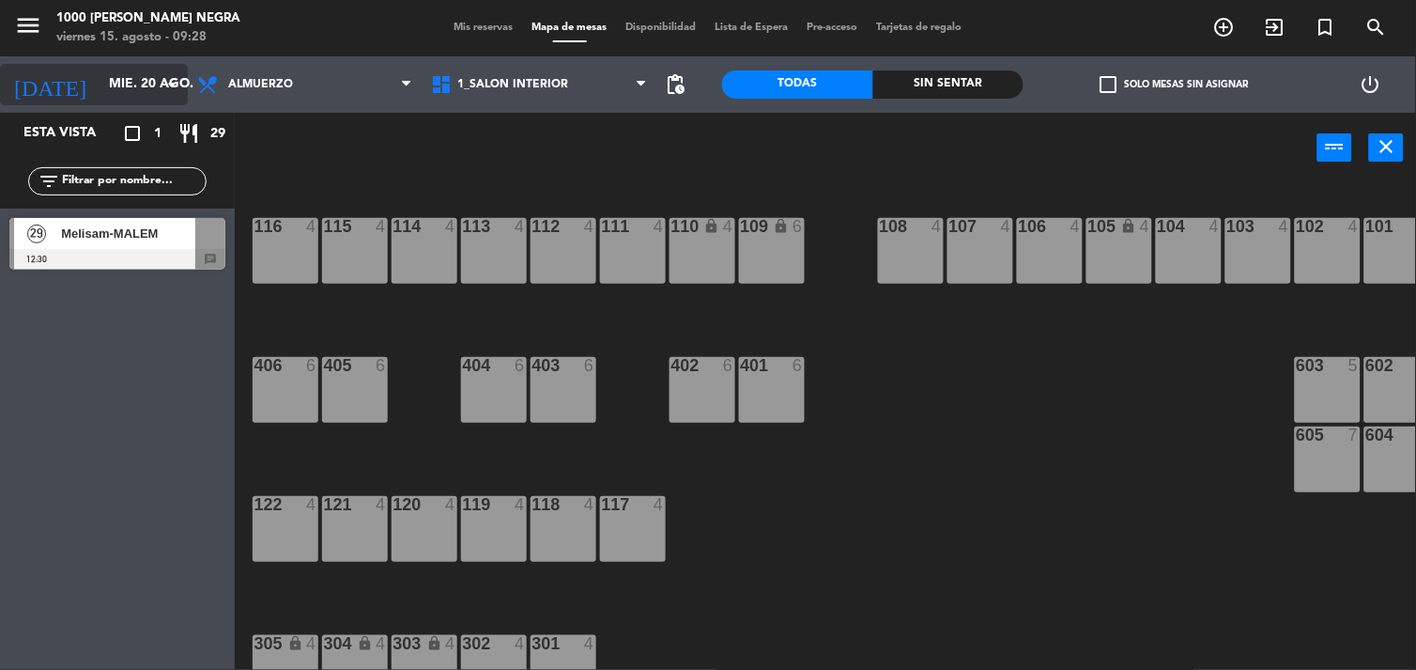
click at [169, 85] on icon "arrow_drop_down" at bounding box center [172, 84] width 23 height 23
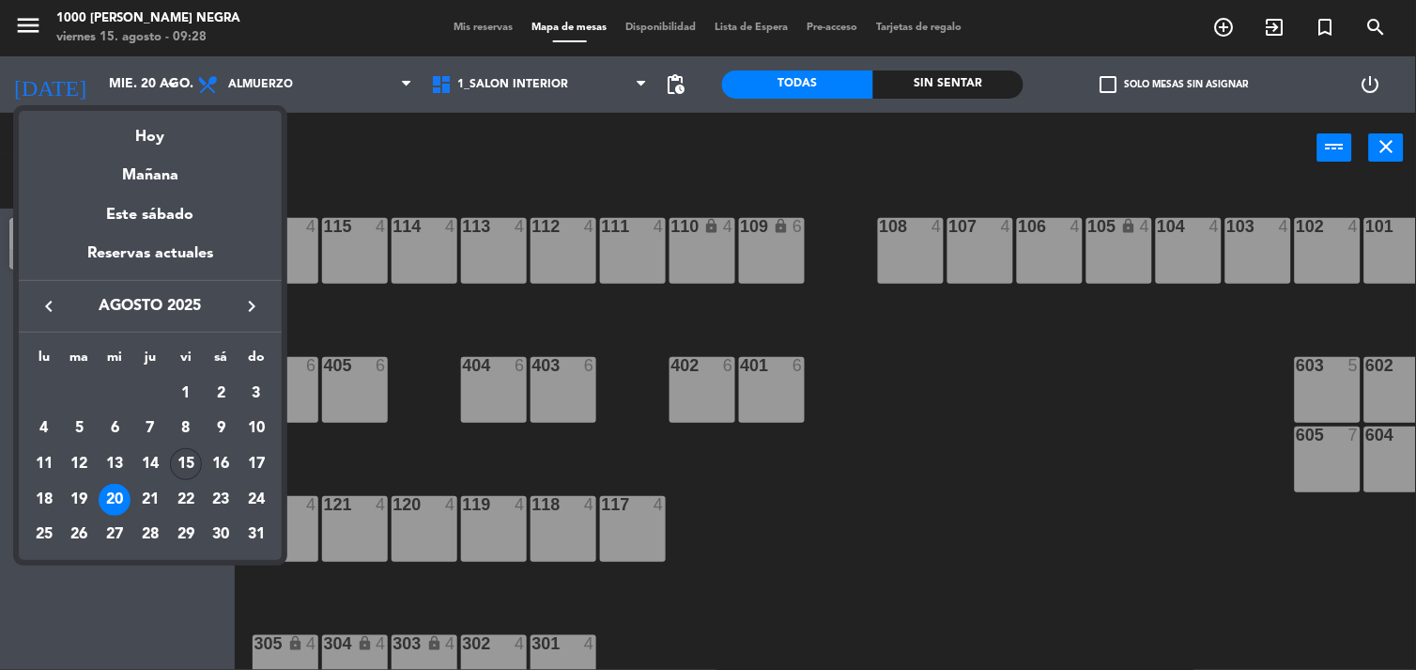
click at [183, 464] on div "15" at bounding box center [186, 464] width 32 height 32
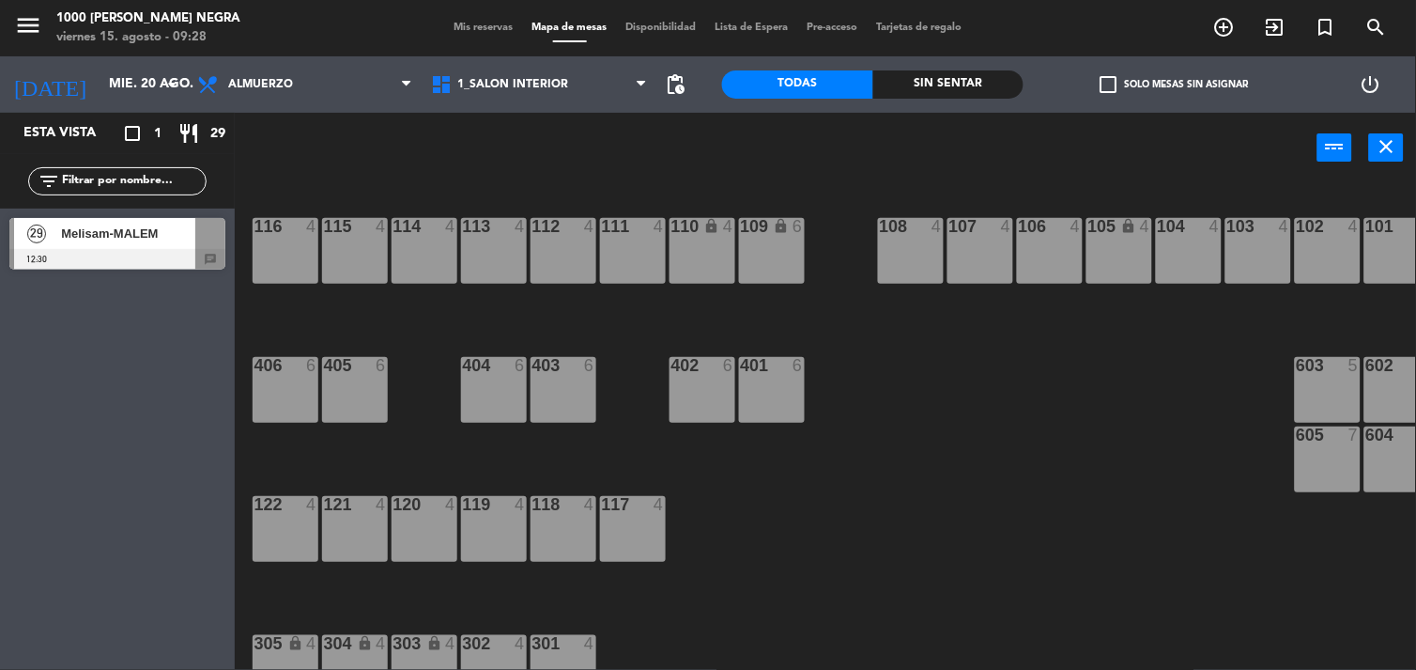
type input "vie. 15 ago."
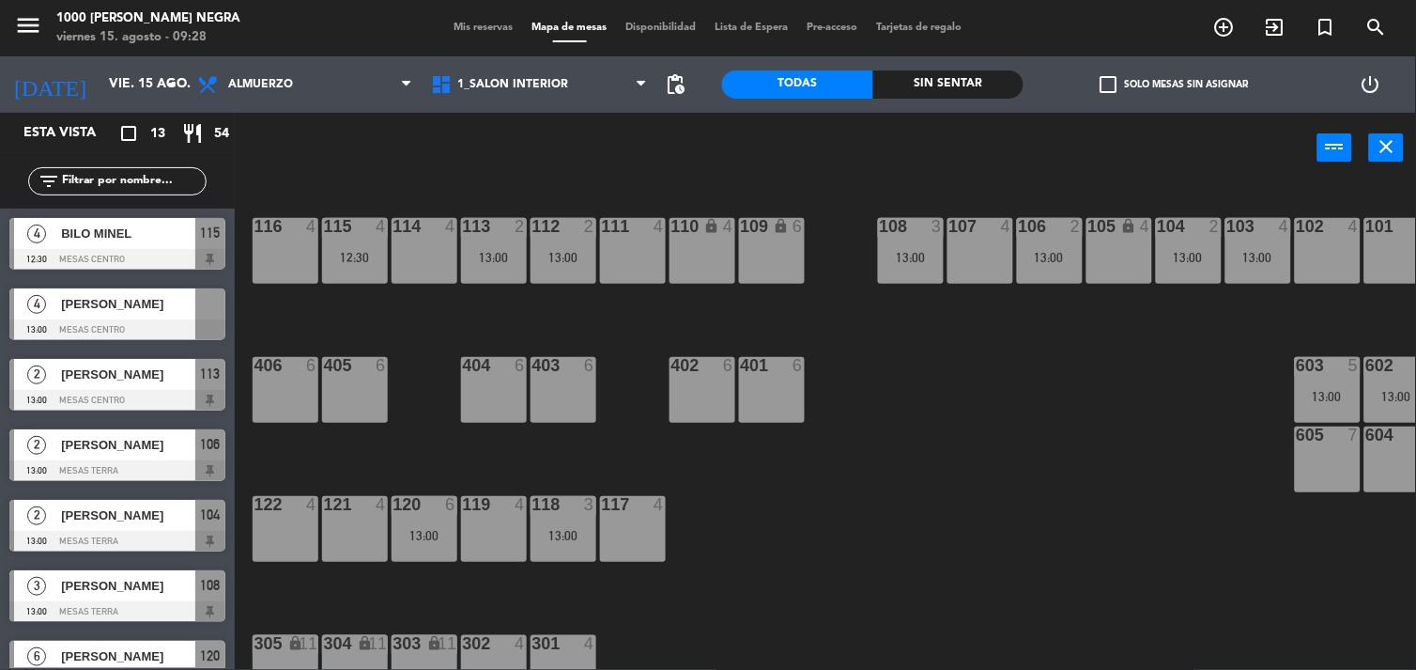
click at [451, 462] on div "116 4 115 4 12:30 114 4 113 2 13:00 112 2 13:00 111 4 110 lock 4 109 lock 6 108…" at bounding box center [832, 427] width 1167 height 487
